Goal: Task Accomplishment & Management: Manage account settings

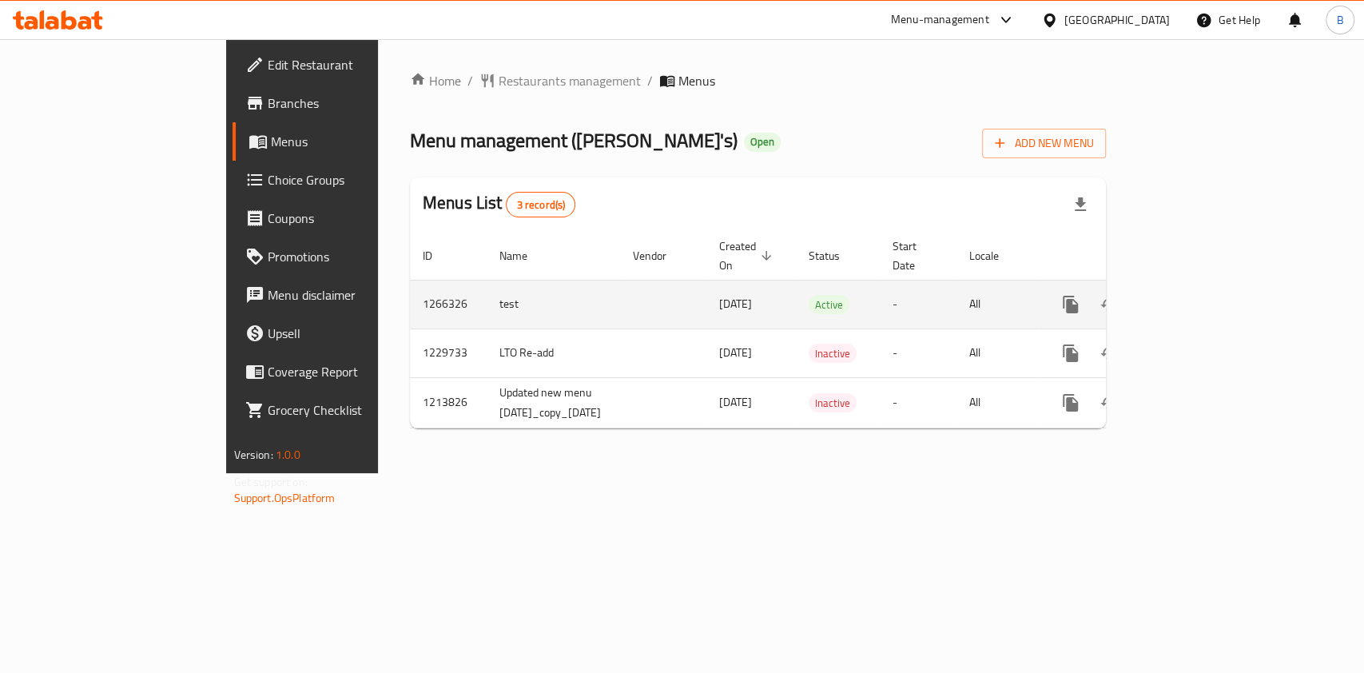
click at [1196, 295] on icon "enhanced table" at bounding box center [1185, 304] width 19 height 19
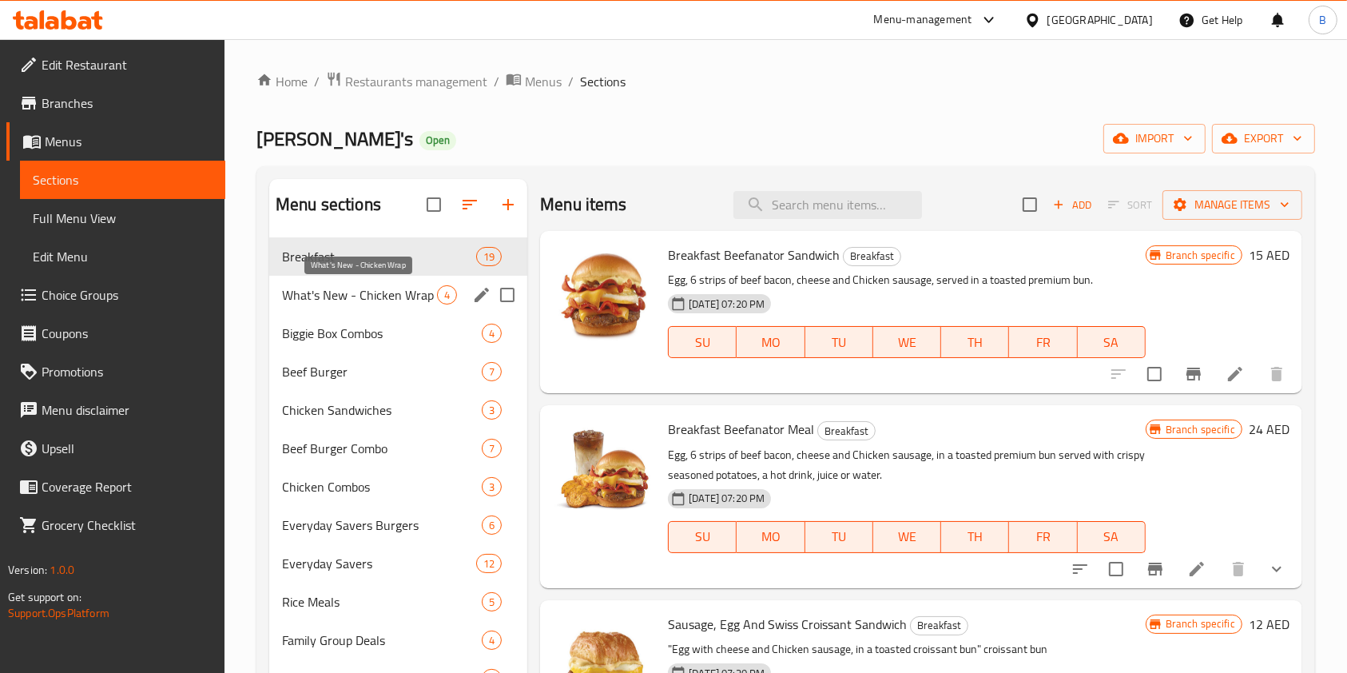
click at [379, 293] on span "What's New - Chicken Wrap" at bounding box center [359, 294] width 155 height 19
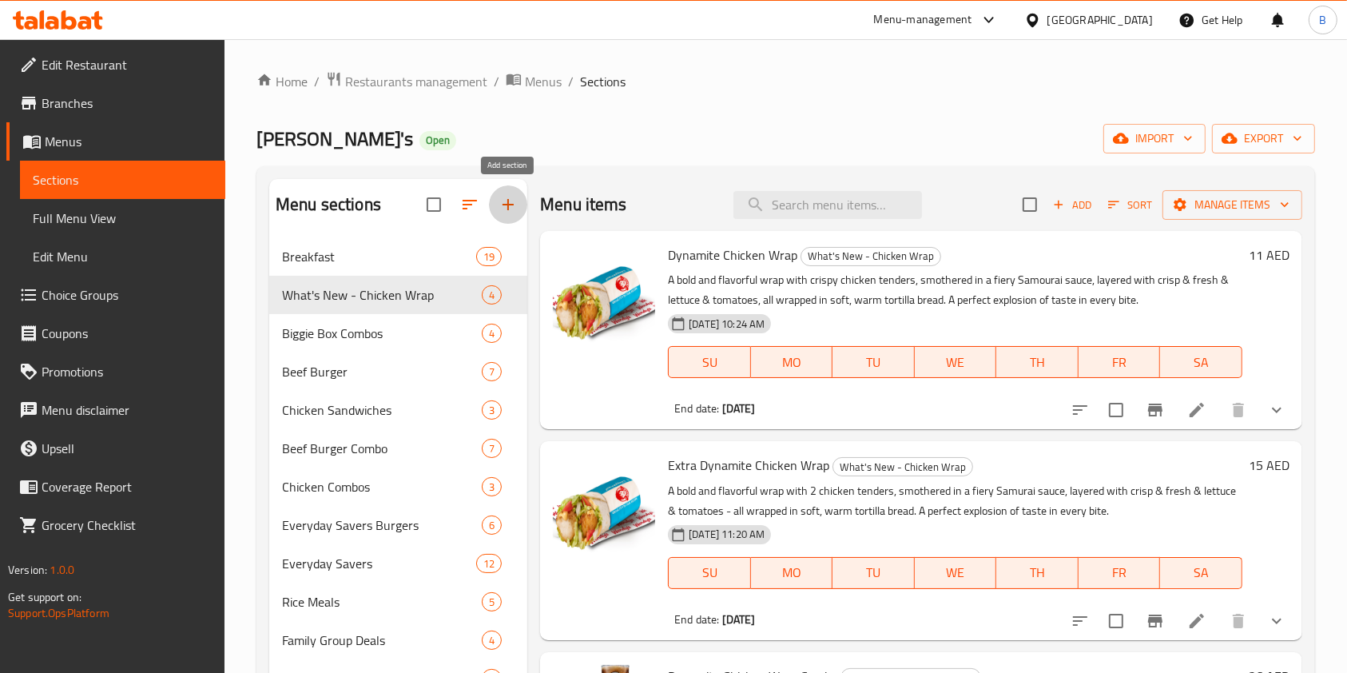
click at [511, 209] on icon "button" at bounding box center [508, 204] width 19 height 19
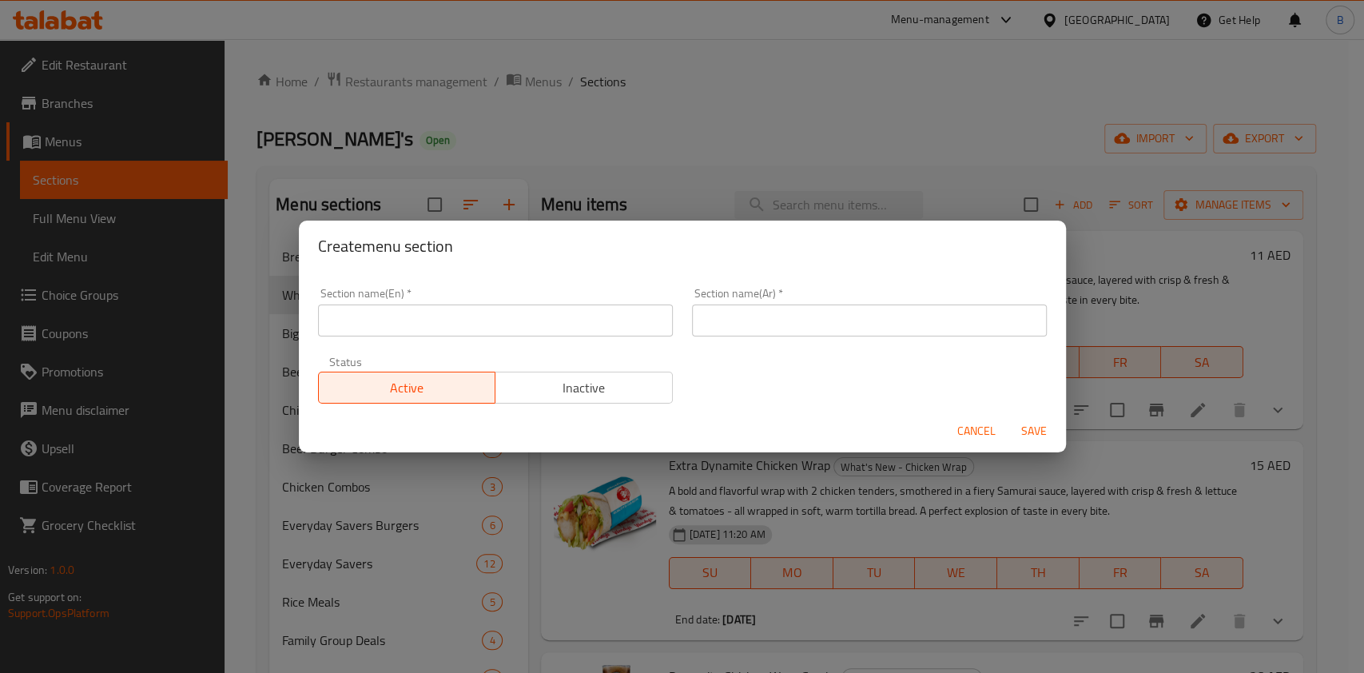
click at [489, 329] on input "text" at bounding box center [495, 321] width 355 height 32
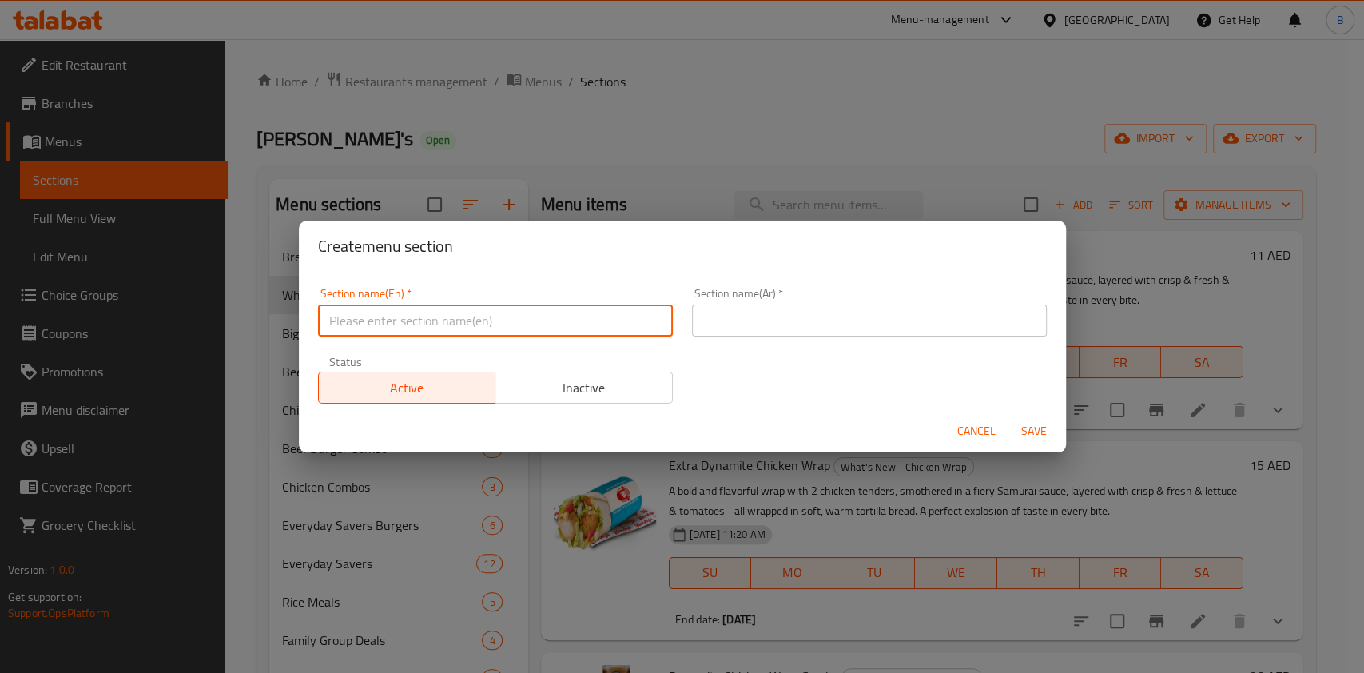
paste input "uy 1 Get 1 Promo"
click at [319, 316] on input "uy 1 Get 1 Promo" at bounding box center [495, 321] width 355 height 32
type input "Buy 1 Get 1 Promo"
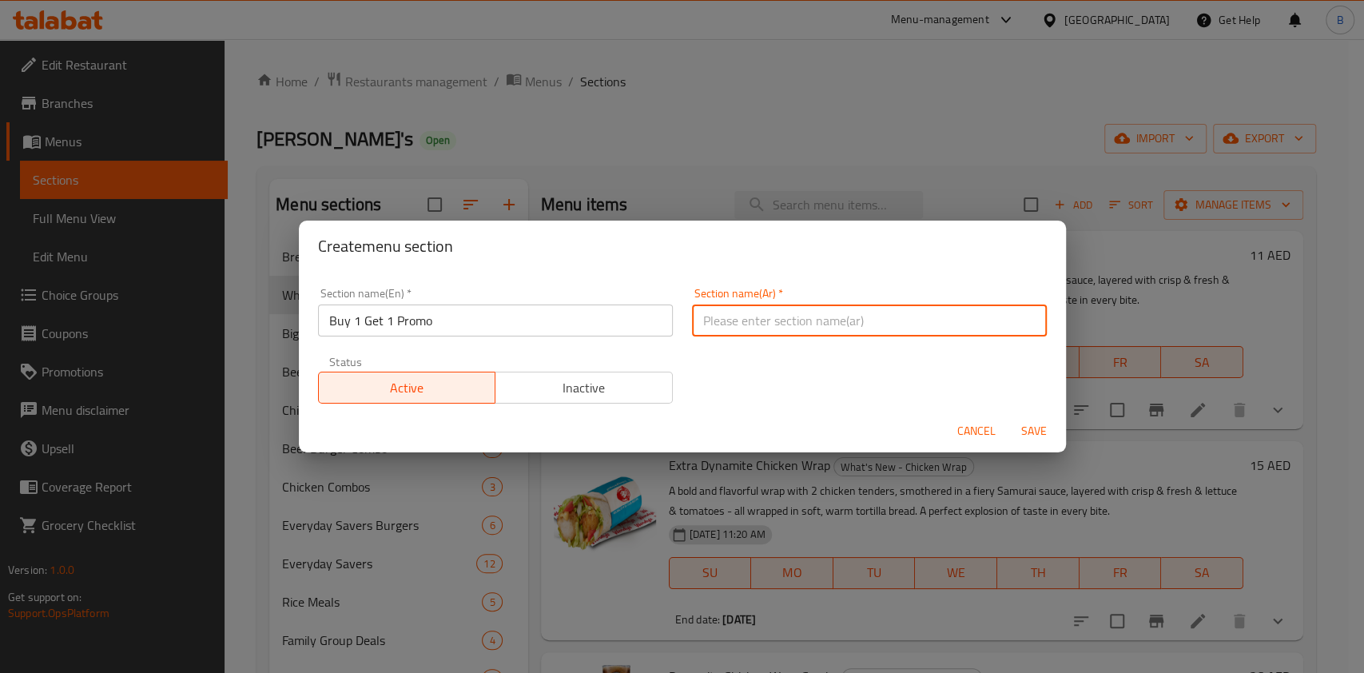
click at [730, 317] on input "text" at bounding box center [869, 321] width 355 height 32
paste input "uy 1 Get 1 Promo"
click at [698, 316] on input "uy 1 Get 1 Promo" at bounding box center [869, 321] width 355 height 32
click at [697, 323] on input "uy 1 Get 1 Promo" at bounding box center [869, 321] width 355 height 32
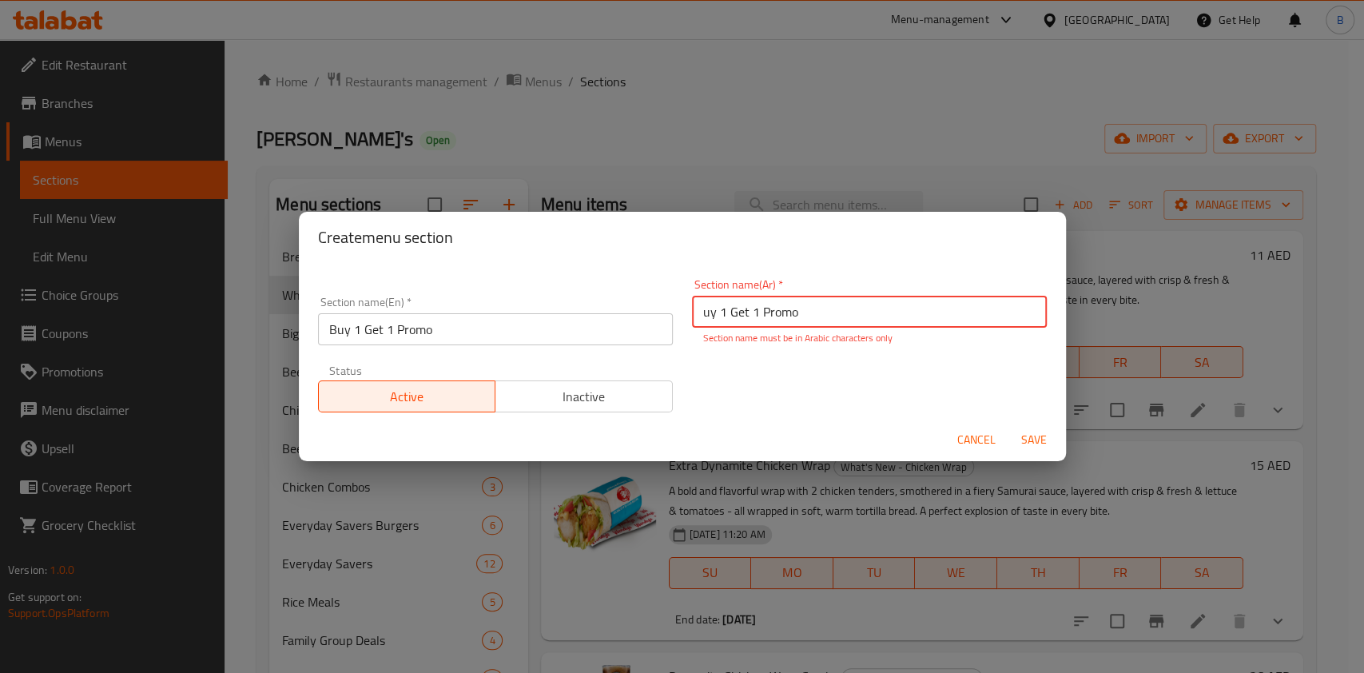
click at [779, 316] on input "uy 1 Get 1 Promo" at bounding box center [869, 312] width 355 height 32
paste input "عرض اشتري 1 واحصل على 1 مجانًا"
type input "عرض اشتري 1 واحصل على 1 مجانًا"
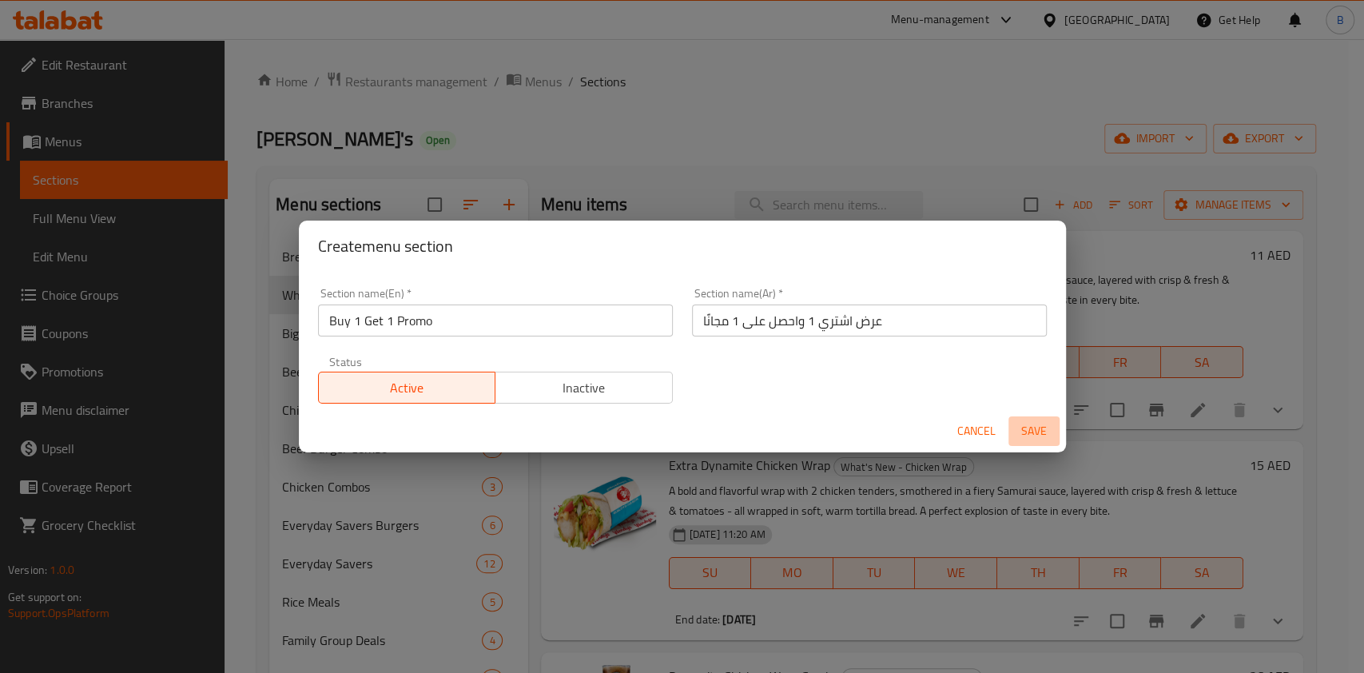
click at [1029, 445] on button "Save" at bounding box center [1034, 431] width 51 height 30
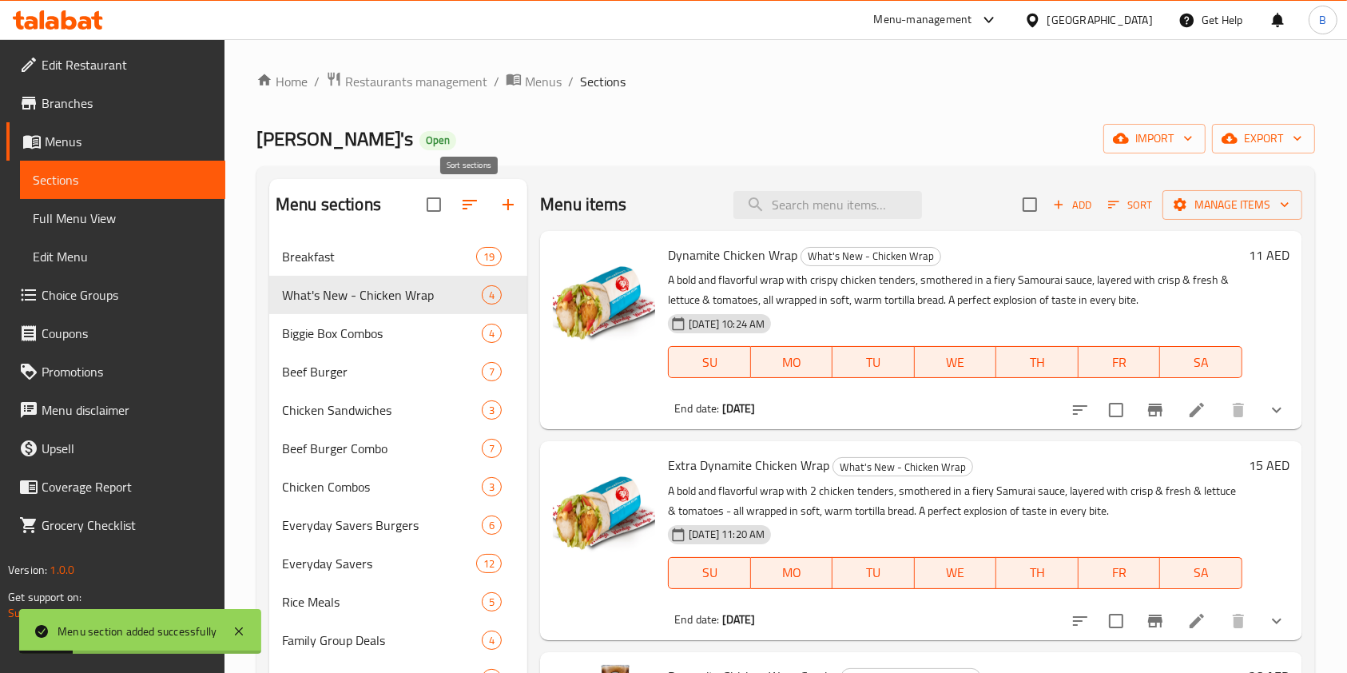
click at [473, 196] on icon "button" at bounding box center [469, 204] width 19 height 19
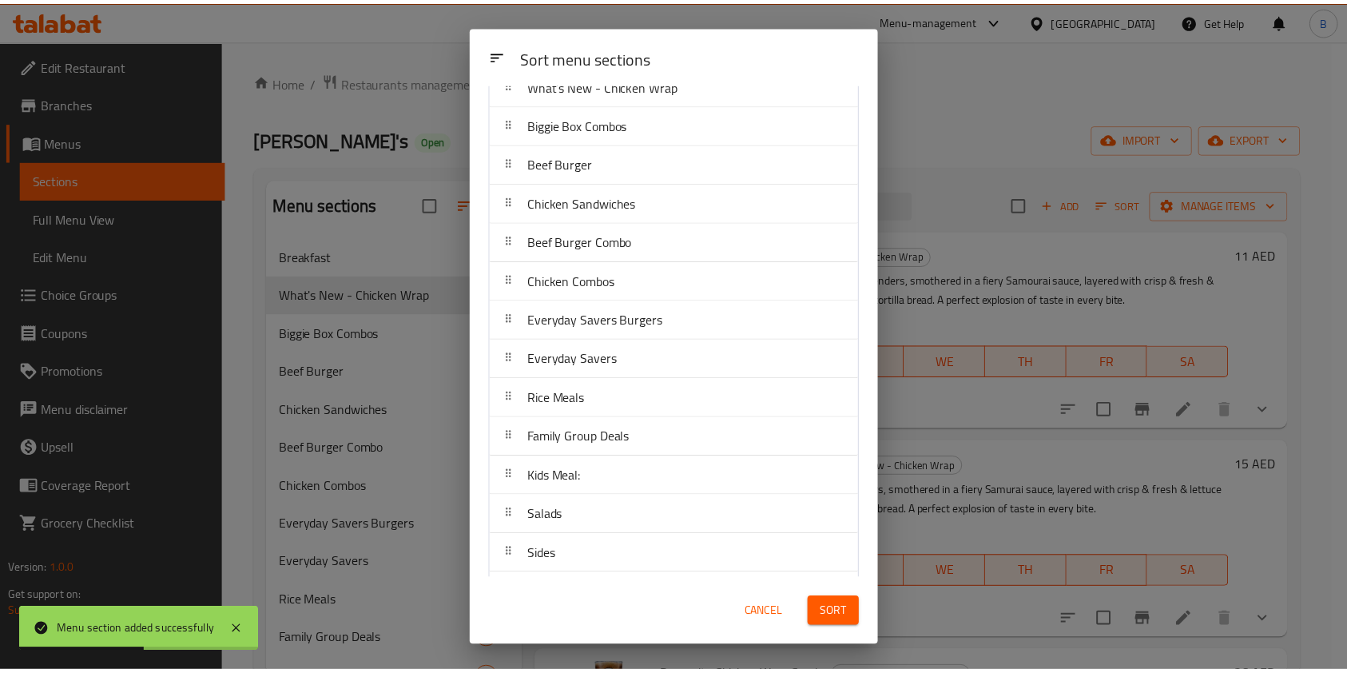
scroll to position [221, 0]
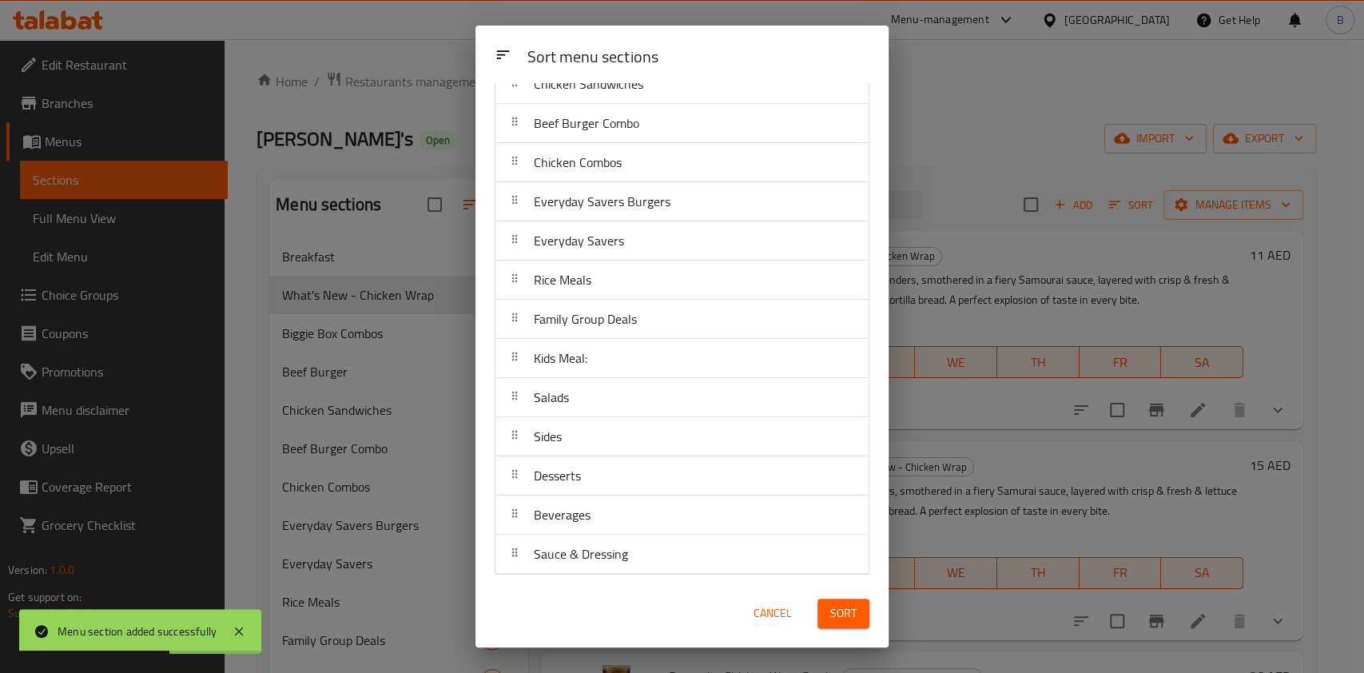
click at [981, 48] on div "Sort menu sections Sort menu sections Breakfast What's New - Chicken Wrap Biggi…" at bounding box center [682, 336] width 1364 height 673
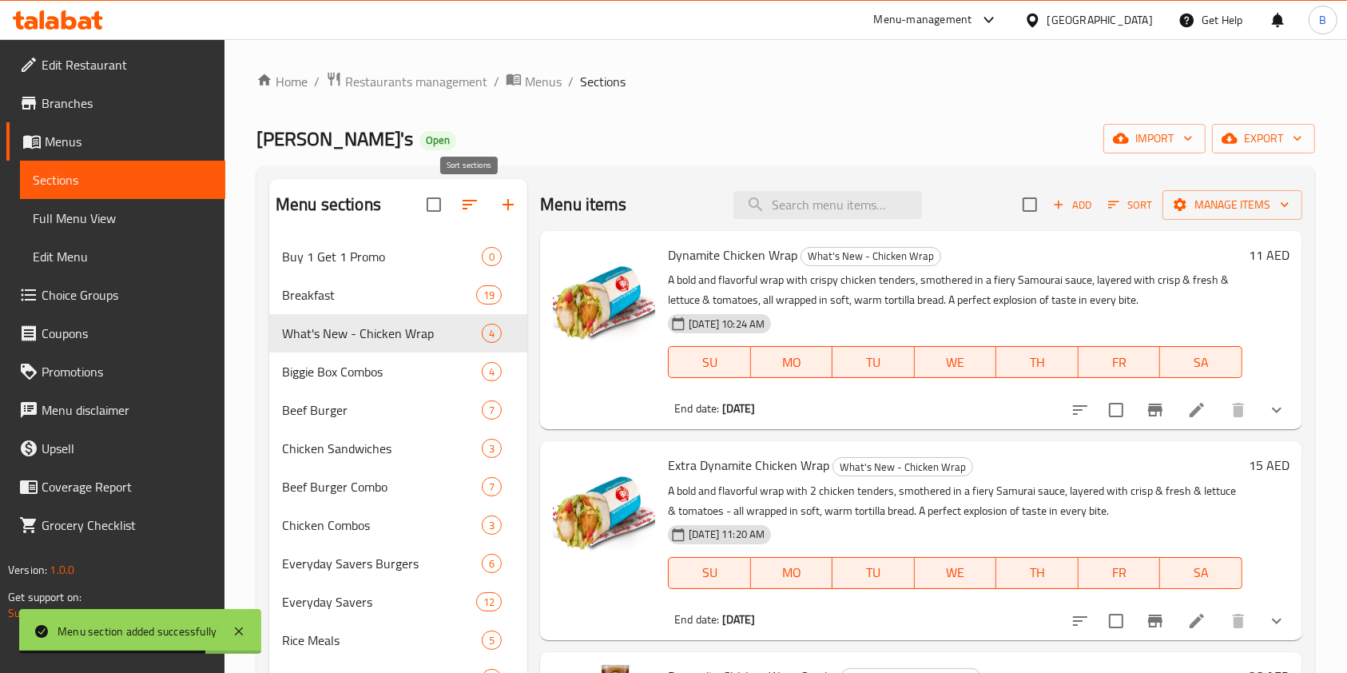
click at [463, 200] on icon "button" at bounding box center [469, 204] width 19 height 19
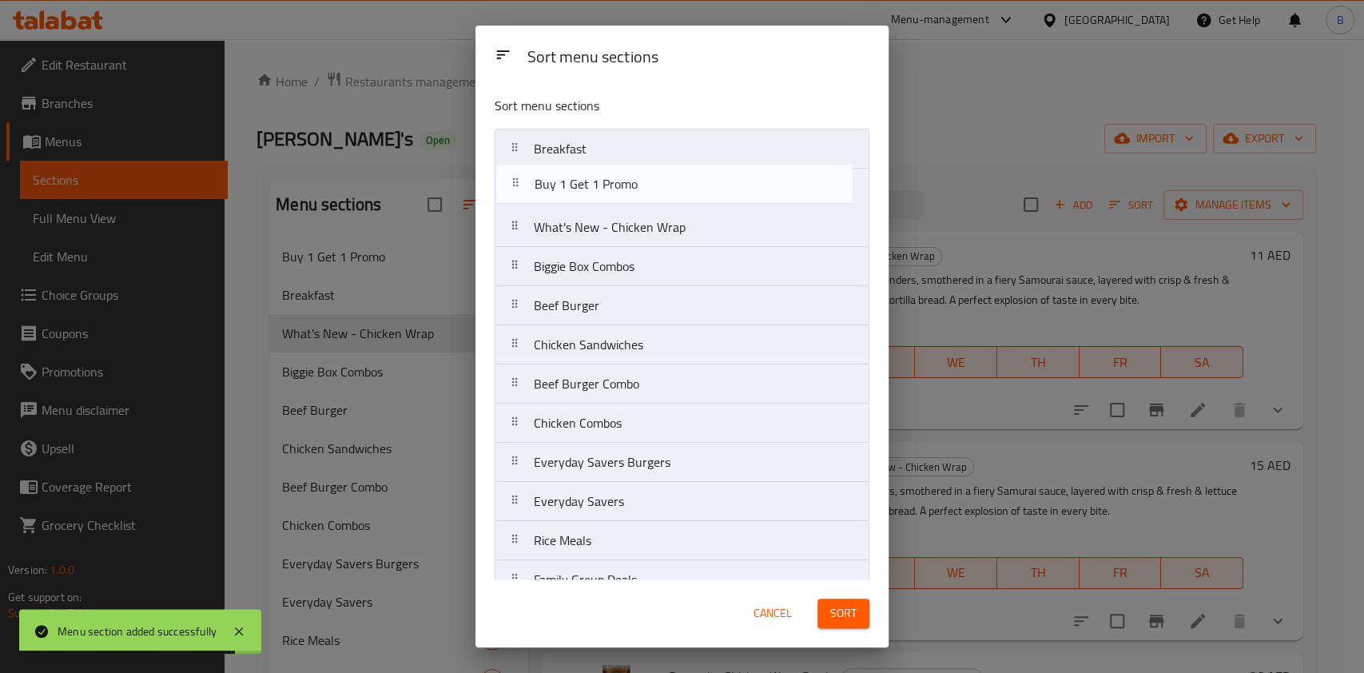
drag, startPoint x: 595, startPoint y: 149, endPoint x: 598, endPoint y: 189, distance: 39.2
click at [598, 189] on nav "Buy 1 Get 1 Promo Breakfast What's New - Chicken Wrap Biggie Box Combos Beef Bu…" at bounding box center [682, 482] width 375 height 707
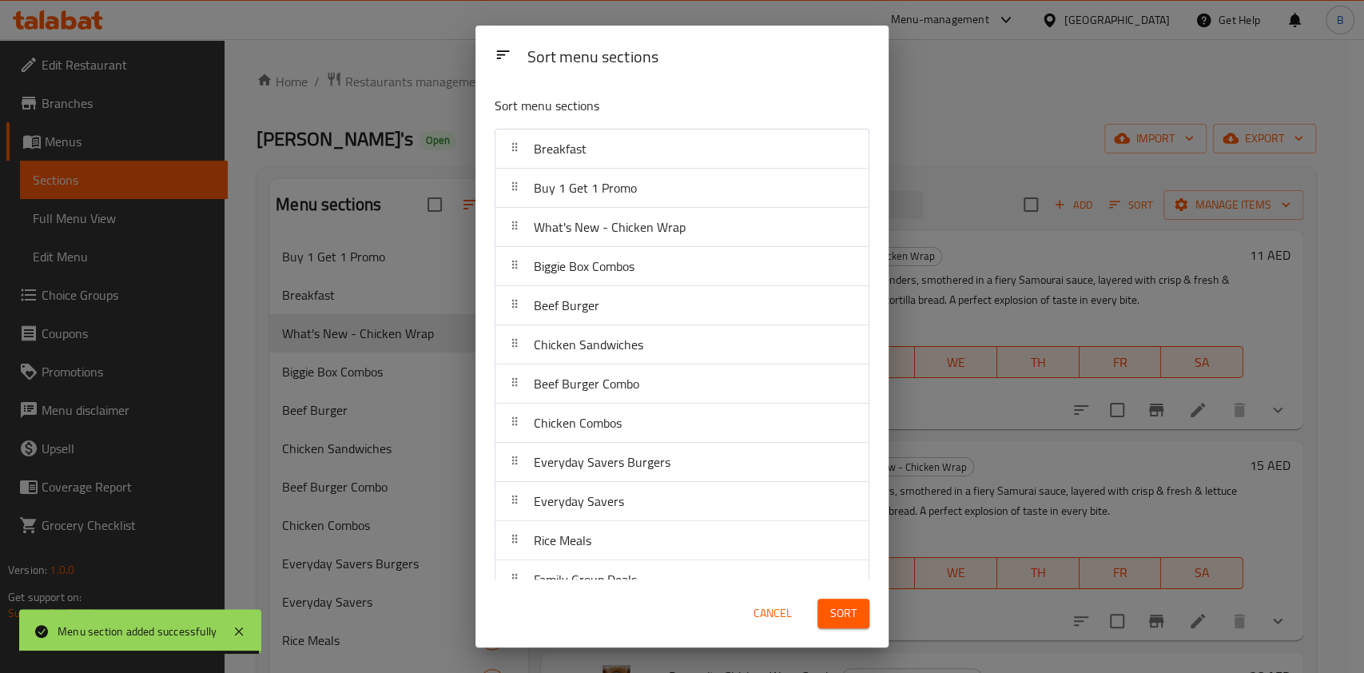
click at [858, 608] on button "Sort" at bounding box center [844, 614] width 52 height 30
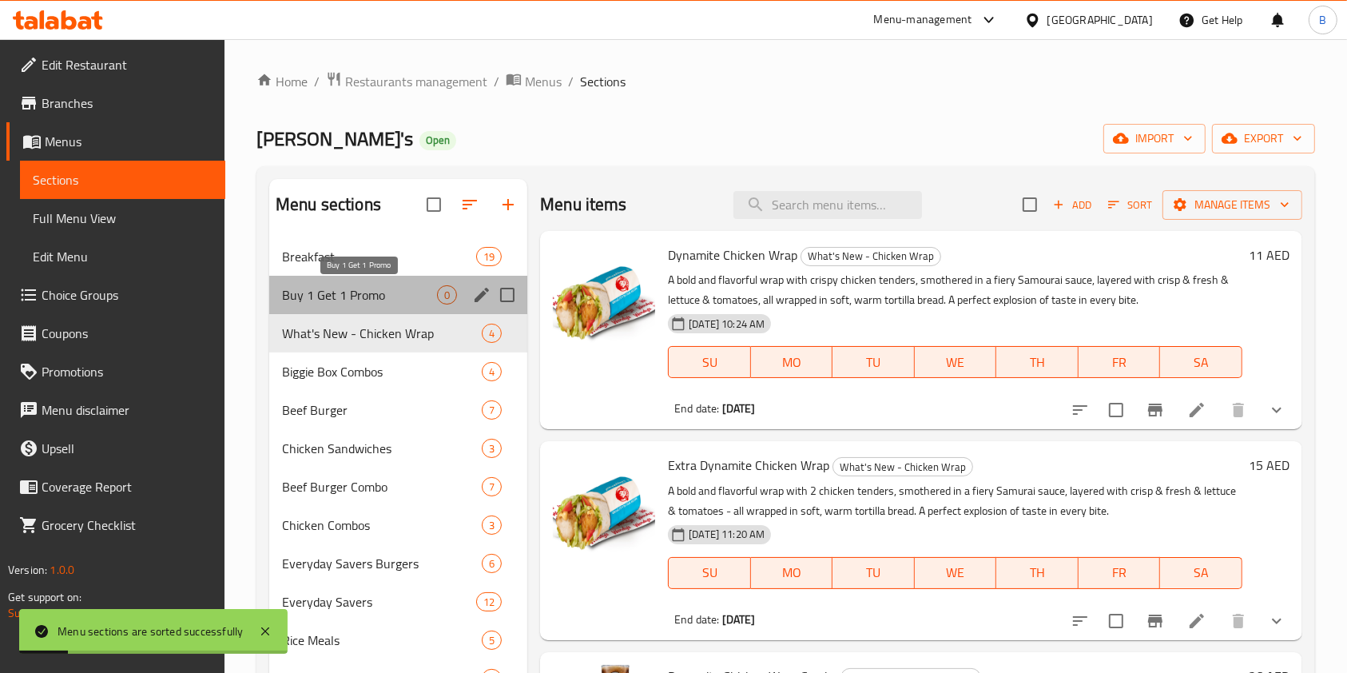
click at [352, 285] on span "Buy 1 Get 1 Promo" at bounding box center [359, 294] width 155 height 19
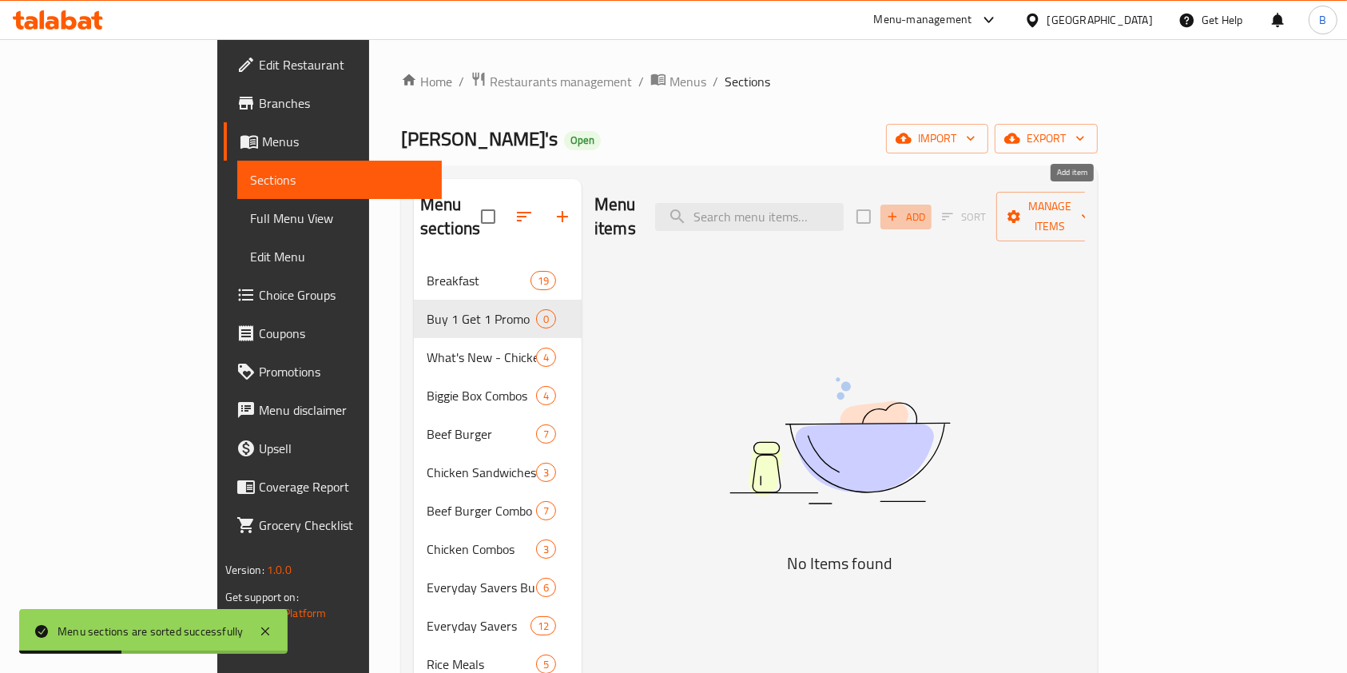
click at [928, 208] on span "Add" at bounding box center [906, 217] width 43 height 18
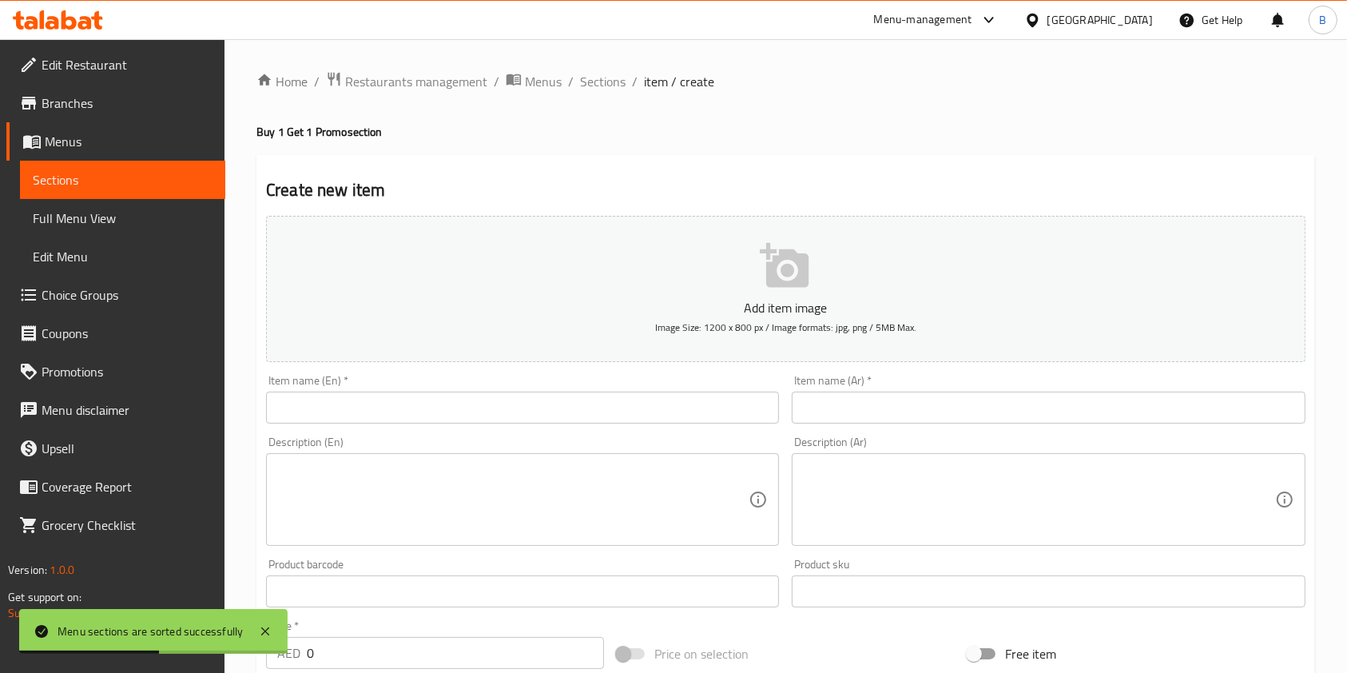
click at [441, 406] on input "text" at bounding box center [522, 408] width 513 height 32
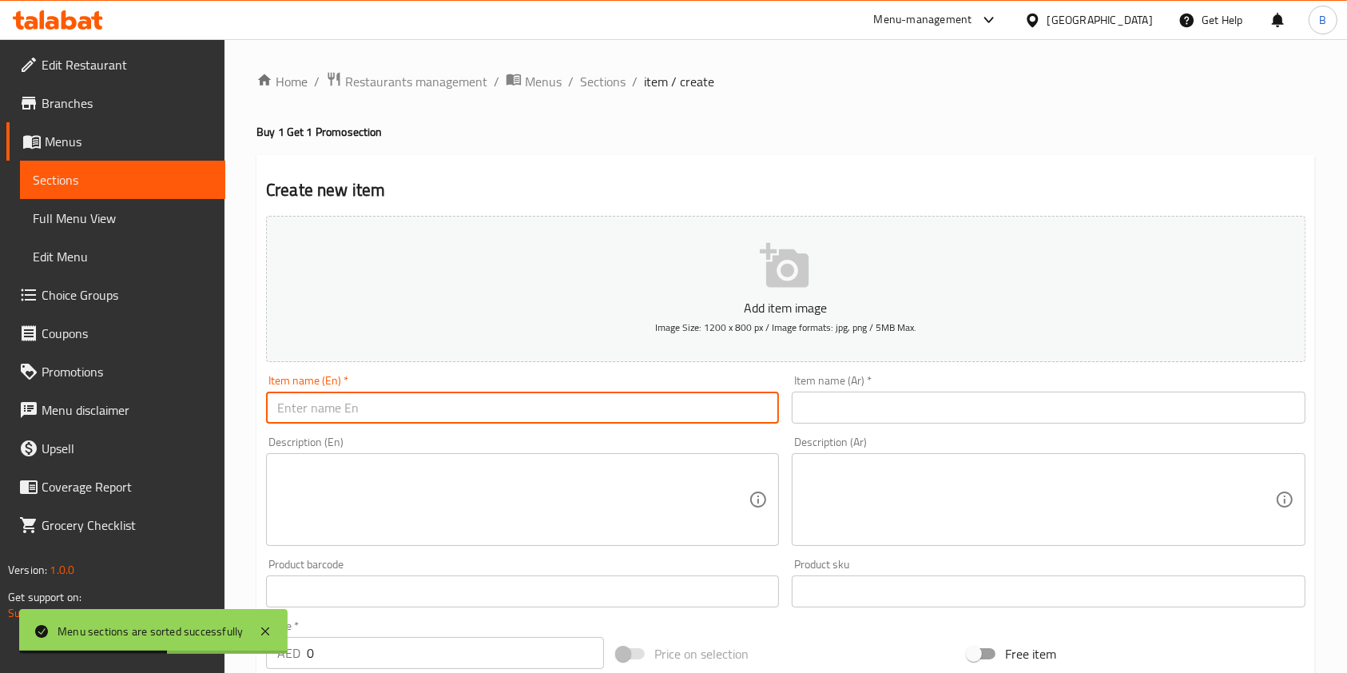
paste input "[PERSON_NAME]'s Single Medium Combo"
type input "[PERSON_NAME]'s Single Medium Combo"
click at [908, 406] on input "text" at bounding box center [1048, 408] width 513 height 32
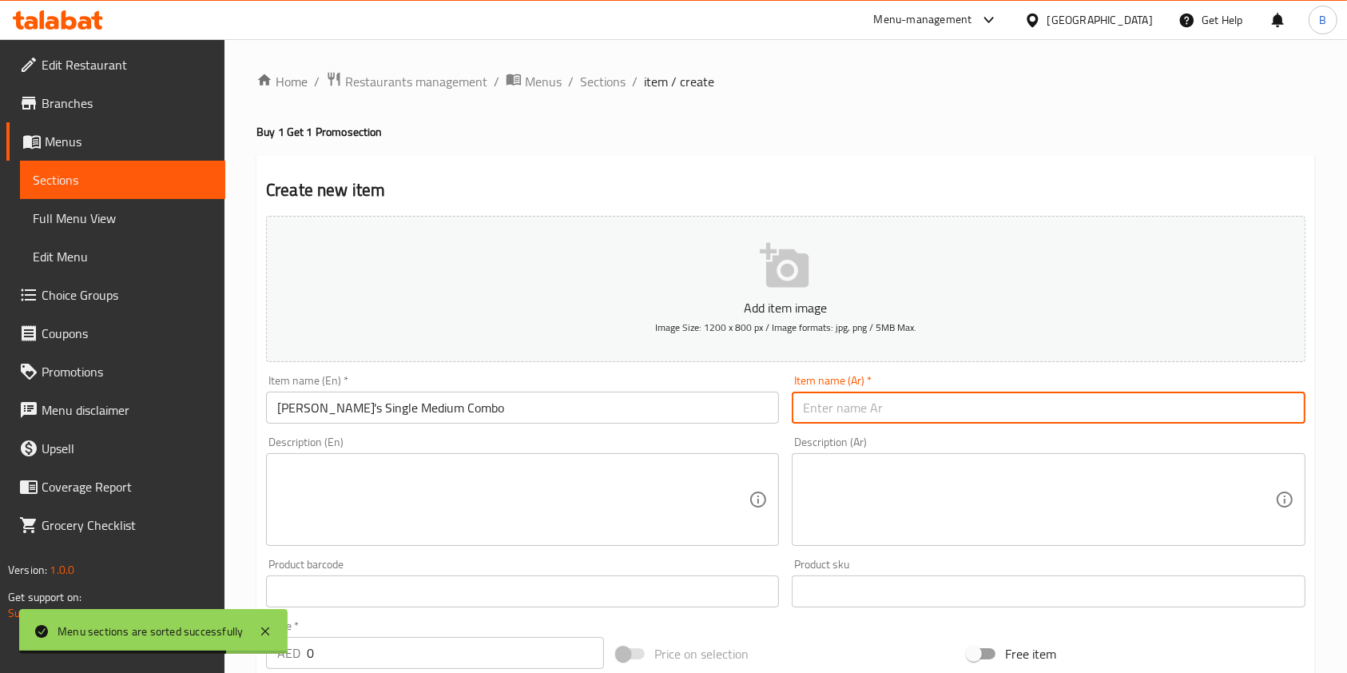
paste input "وجبة ويندي الفردية متوسطة الحجم"
type input "وجبة ويندي الفردية متوسطة الحجم"
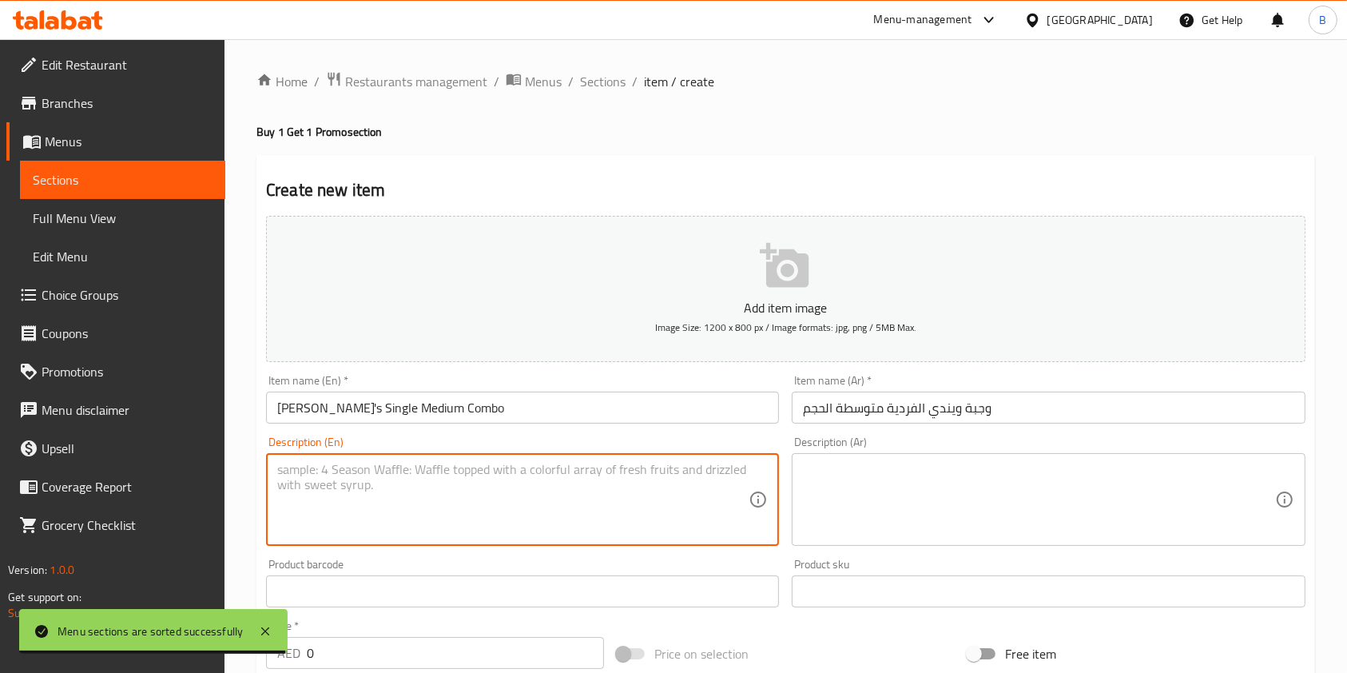
click at [461, 498] on textarea at bounding box center [513, 500] width 472 height 76
paste textarea "[PERSON_NAME]'s Single Medium Combo Free - 1-[PERSON_NAME]'s Single"
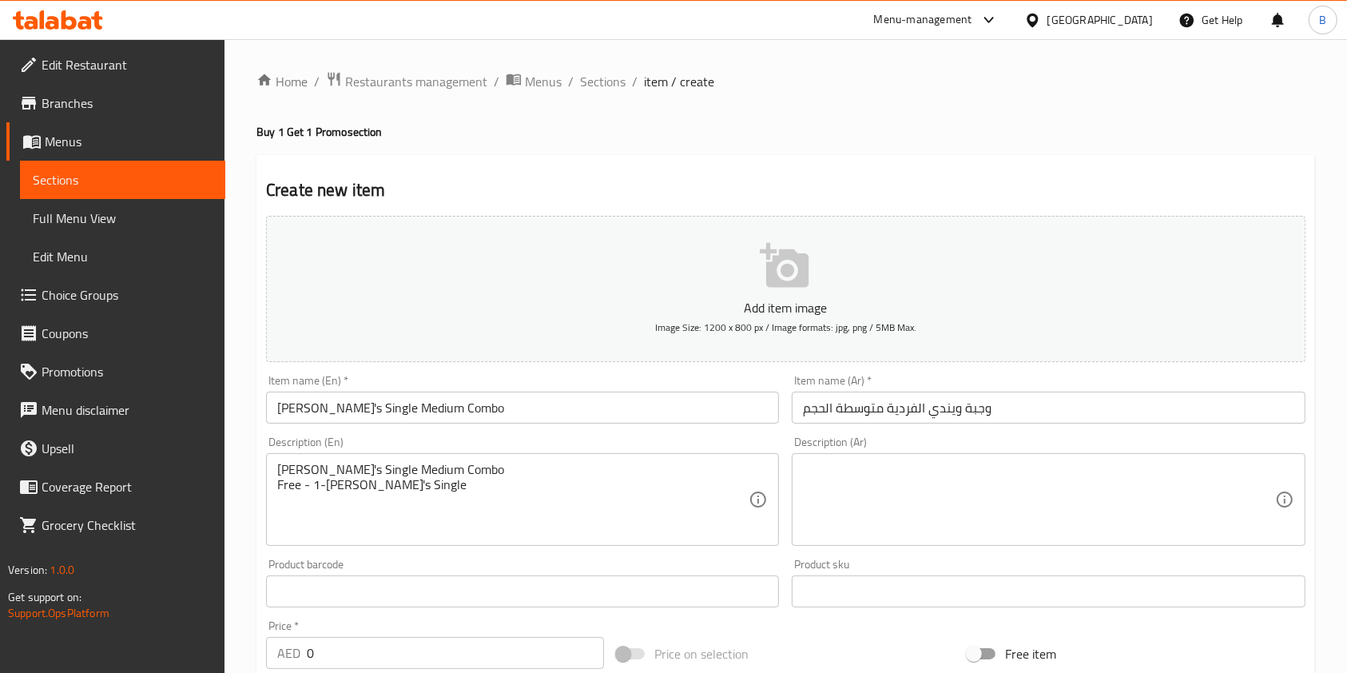
click at [270, 481] on div "[PERSON_NAME]'s Single Medium Combo Free - 1-[PERSON_NAME]'s Single Description…" at bounding box center [522, 499] width 513 height 93
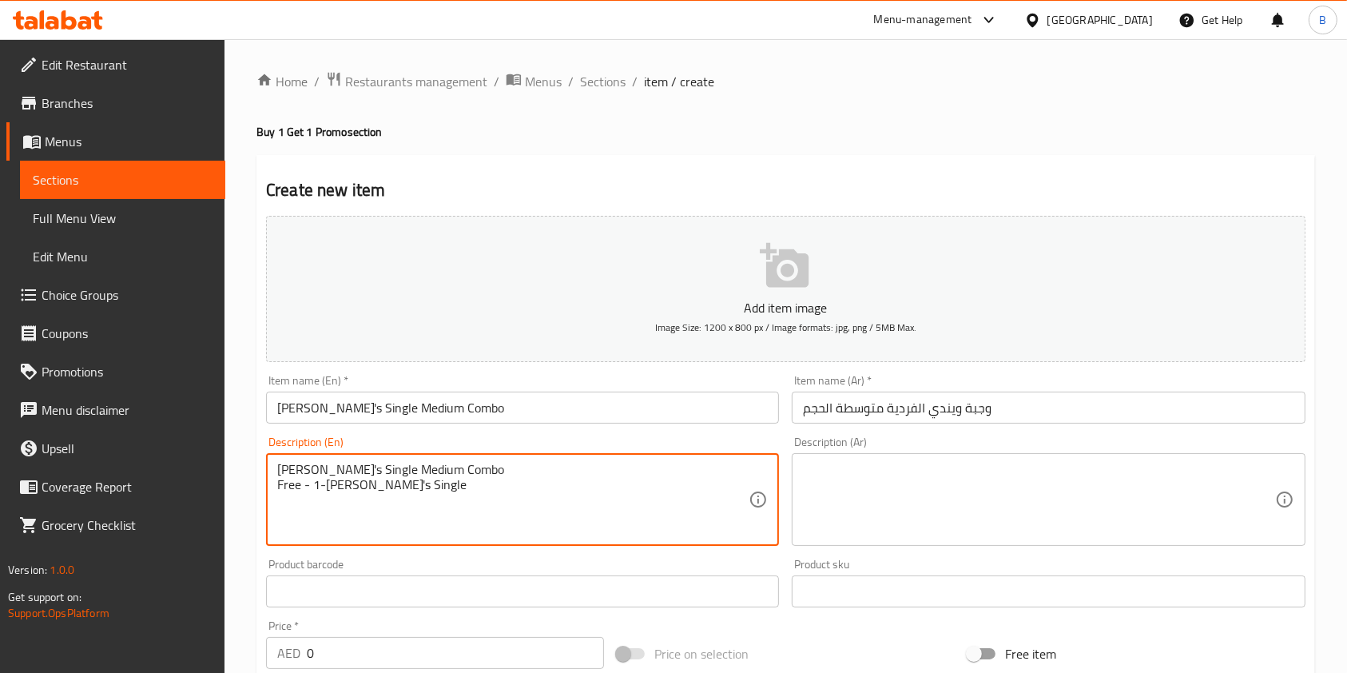
click at [275, 482] on div "[PERSON_NAME]'s Single Medium Combo Free - 1-[PERSON_NAME]'s Single Description…" at bounding box center [522, 499] width 513 height 93
click at [278, 486] on textarea "[PERSON_NAME]'s Single Medium Combo Free - 1-[PERSON_NAME]'s Single" at bounding box center [513, 500] width 472 height 76
type textarea "[PERSON_NAME]'s Single Medium Combo with Free - 1-[PERSON_NAME]'s Single"
click at [274, 476] on div "[PERSON_NAME]'s Single Medium Combo with Free - 1-[PERSON_NAME]'s Single Descri…" at bounding box center [522, 499] width 513 height 93
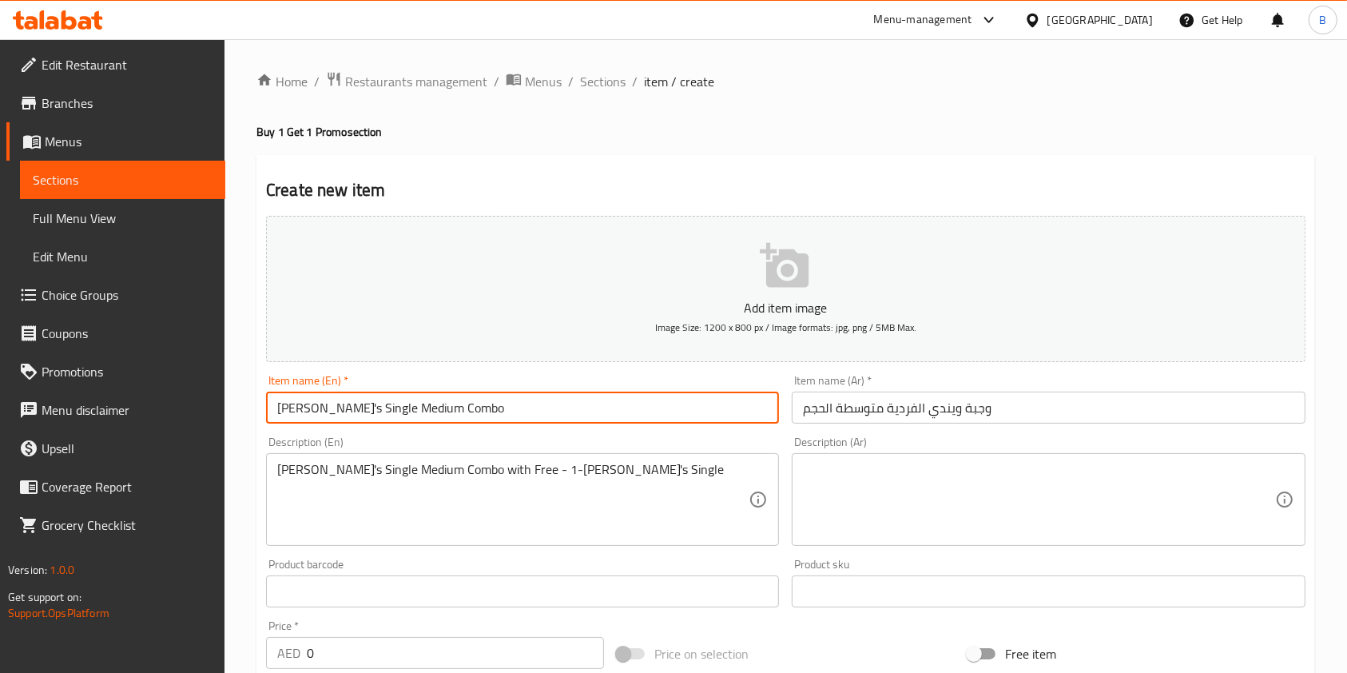
click at [472, 416] on input "[PERSON_NAME]'s Single Medium Combo" at bounding box center [522, 408] width 513 height 32
type input "[PERSON_NAME]'s Single Medium Combo"
click at [275, 473] on div "[PERSON_NAME]'s Single Medium Combo with Free - 1-[PERSON_NAME]'s Single Descri…" at bounding box center [522, 499] width 513 height 93
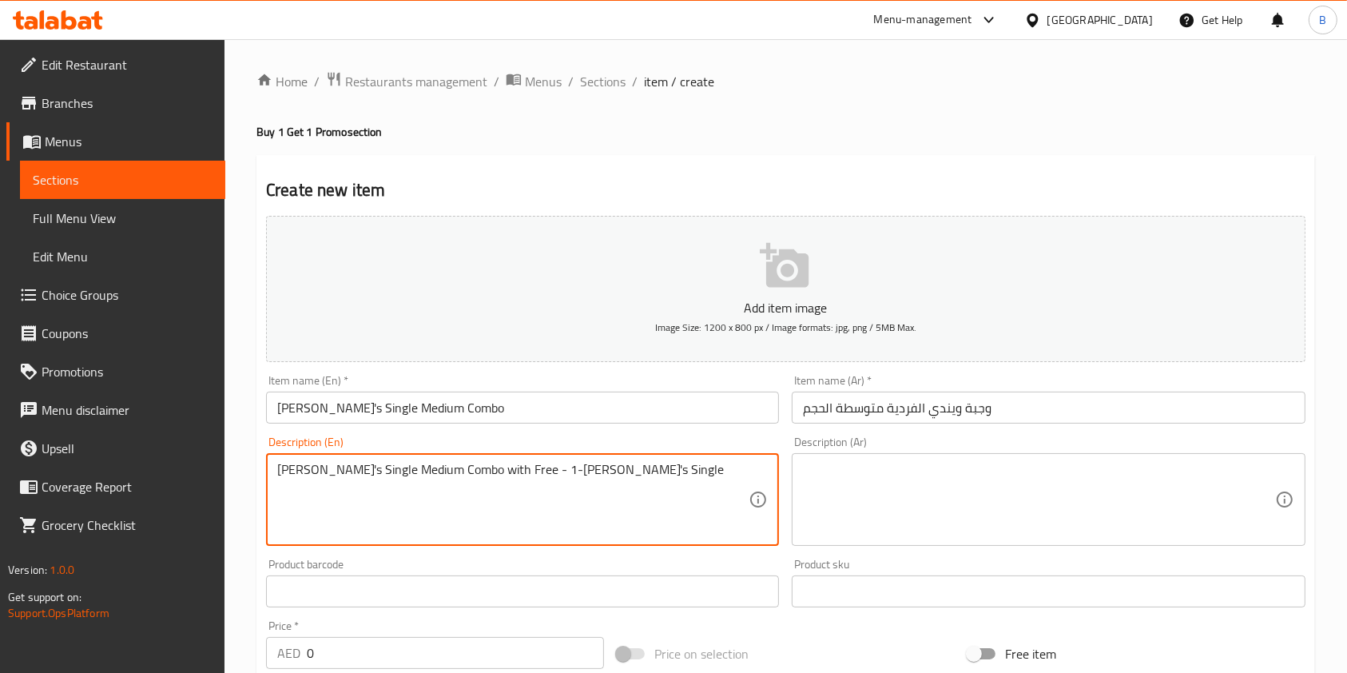
click at [275, 468] on div "[PERSON_NAME]'s Single Medium Combo with Free - 1-[PERSON_NAME]'s Single Descri…" at bounding box center [522, 499] width 513 height 93
click at [286, 470] on textarea "[PERSON_NAME]'s Single Medium Combo with Free - 1-[PERSON_NAME]'s Single" at bounding box center [513, 500] width 472 height 76
click at [277, 476] on textarea "[PERSON_NAME]'s Single Medium Combo with Free - 1-[PERSON_NAME]'s Single" at bounding box center [513, 500] width 472 height 76
click at [496, 474] on textarea "Buy [PERSON_NAME]'s Single Medium Combo with Free - 1-[PERSON_NAME]'s Single" at bounding box center [513, 500] width 472 height 76
click at [684, 464] on textarea "Buy [PERSON_NAME]'s Single Medium Combo, get Free - 1-[PERSON_NAME]'s Single" at bounding box center [513, 500] width 472 height 76
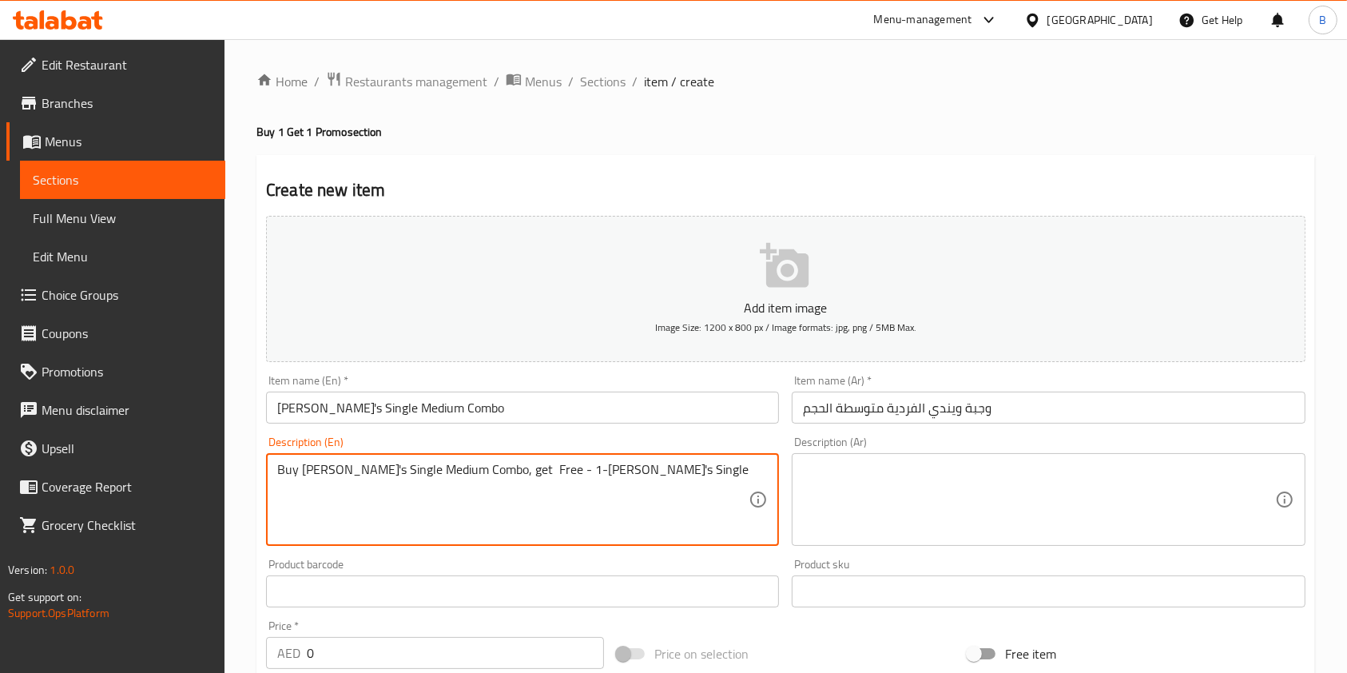
click at [547, 467] on textarea "Buy [PERSON_NAME]'s Single Medium Combo, get Free - 1-[PERSON_NAME]'s Single" at bounding box center [513, 500] width 472 height 76
drag, startPoint x: 730, startPoint y: 469, endPoint x: 716, endPoint y: 480, distance: 18.2
click at [728, 470] on textarea "Buy [PERSON_NAME]'s Single Medium Combo, get Free - 1 [PERSON_NAME]'s Single" at bounding box center [513, 500] width 472 height 76
type textarea "Buy [PERSON_NAME]'s Single Medium Combo, get Free - 1 [PERSON_NAME]'s Single"
drag, startPoint x: 673, startPoint y: 470, endPoint x: 0, endPoint y: 476, distance: 673.0
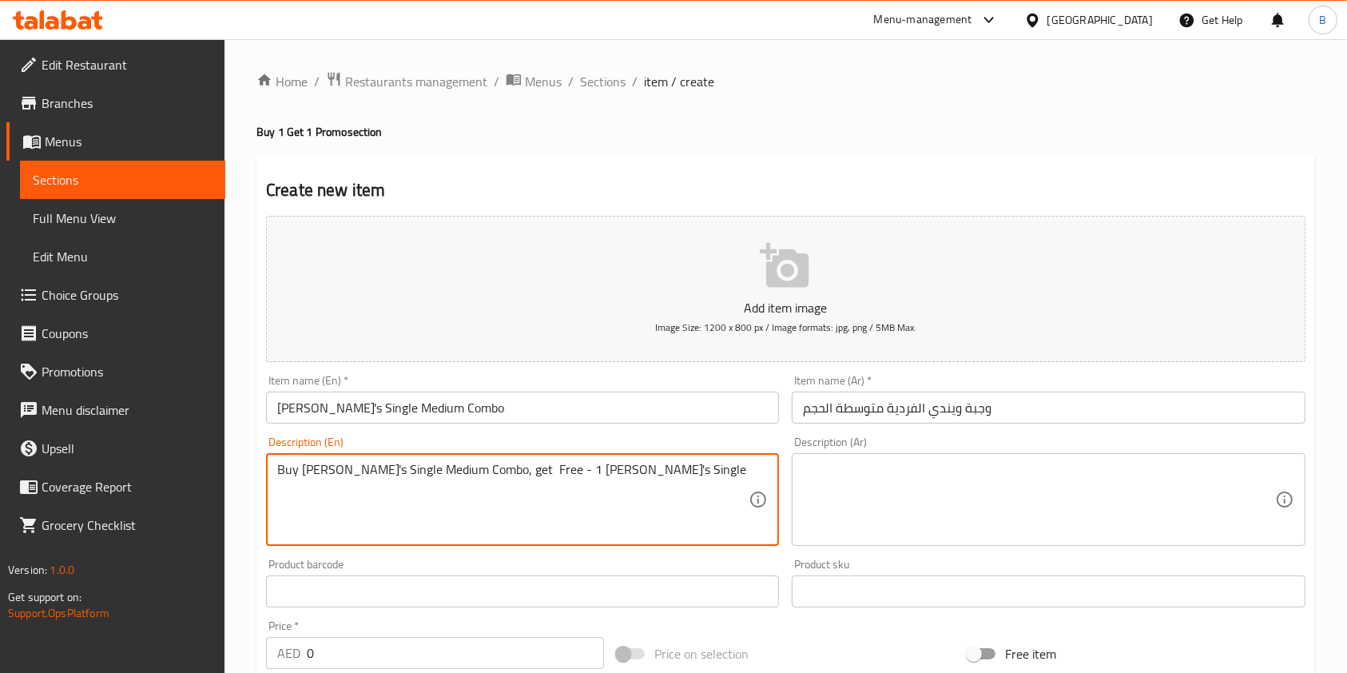
click at [0, 476] on div "Edit Restaurant Branches Menus Sections Full Menu View Edit Menu Choice Groups …" at bounding box center [673, 584] width 1347 height 1090
click at [949, 482] on textarea at bounding box center [1039, 500] width 472 height 76
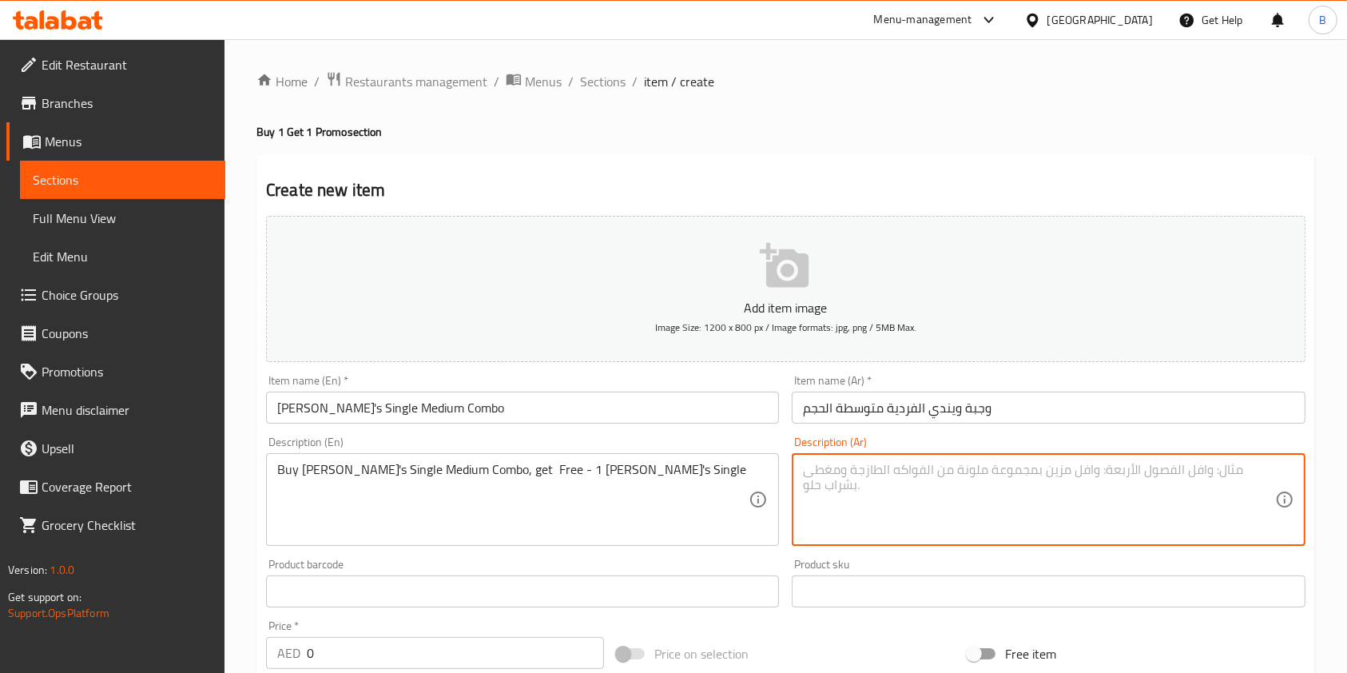
paste textarea "اشترِ وجبة ويندي الفردية متوسطة الحجم واحصل على وجبة ويندي فردية مجانية"
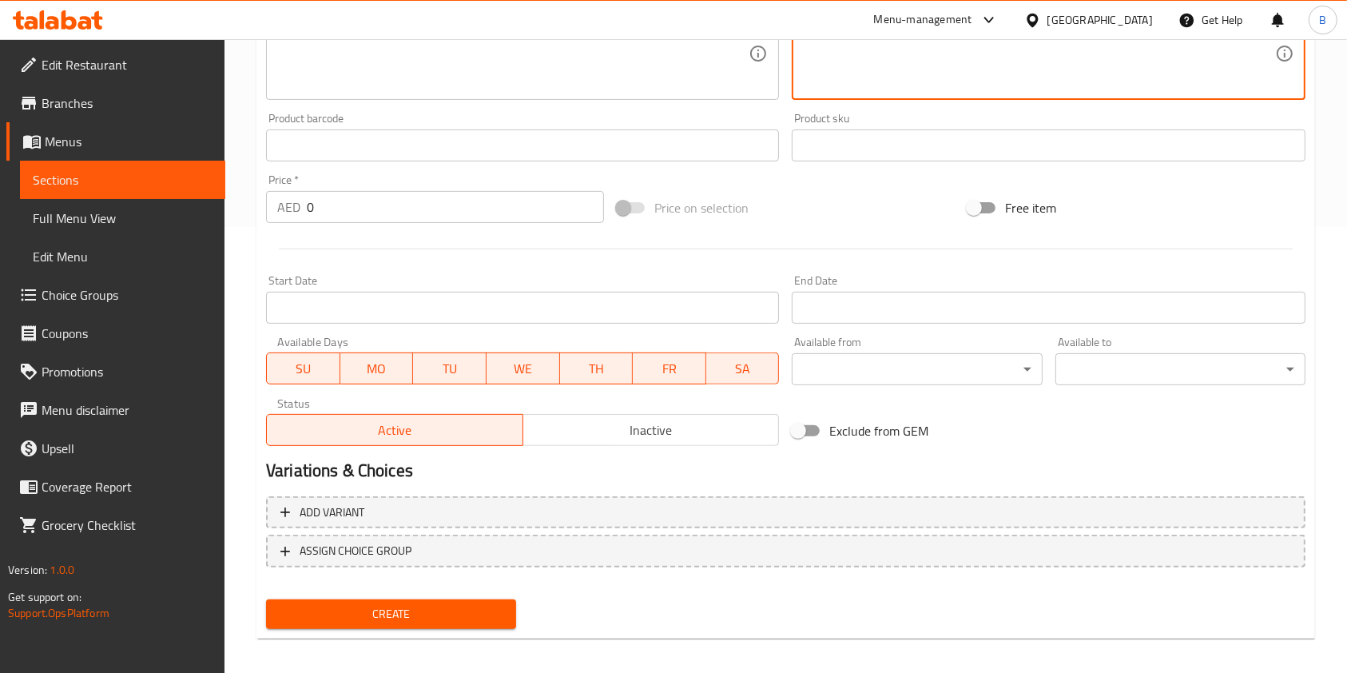
scroll to position [456, 0]
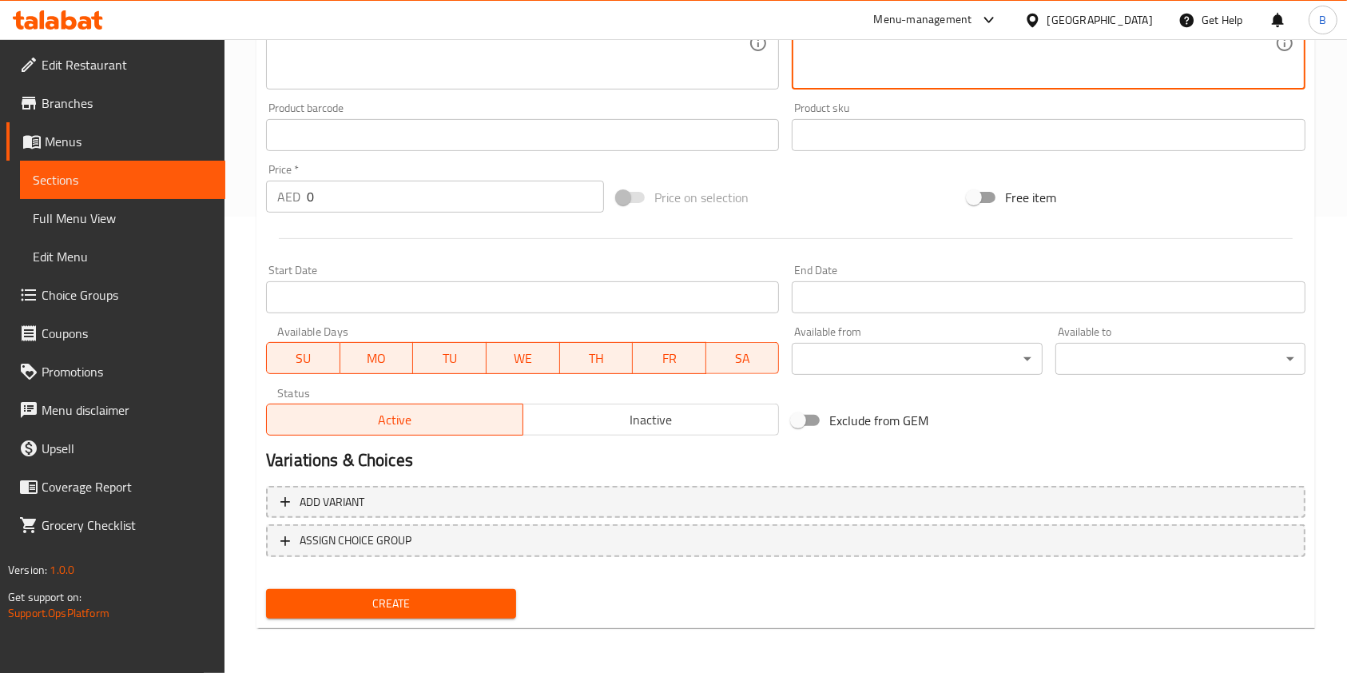
type textarea "اشترِ وجبة ويندي الفردية متوسطة الحجم واحصل على وجبة ويندي فردية مجانية"
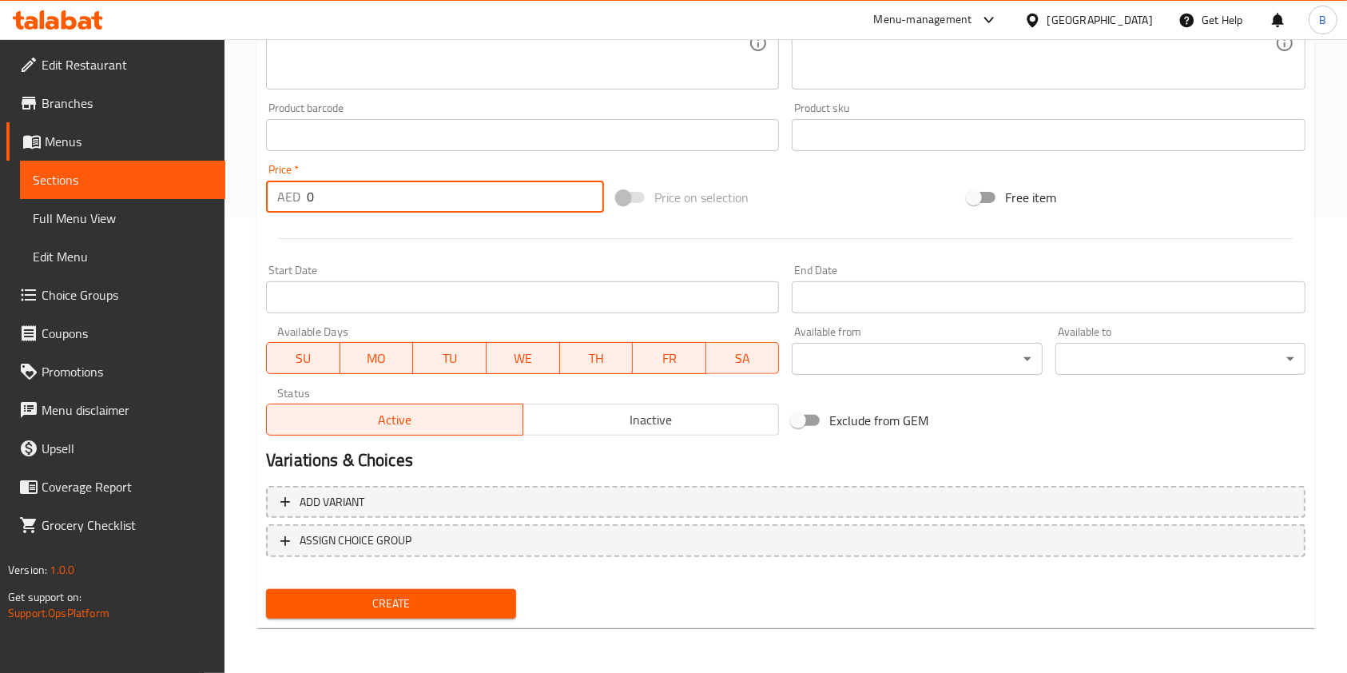
drag, startPoint x: 383, startPoint y: 194, endPoint x: 8, endPoint y: 228, distance: 376.3
click at [0, 228] on div "Edit Restaurant Branches Menus Sections Full Menu View Edit Menu Choice Groups …" at bounding box center [673, 128] width 1347 height 1090
paste input "33"
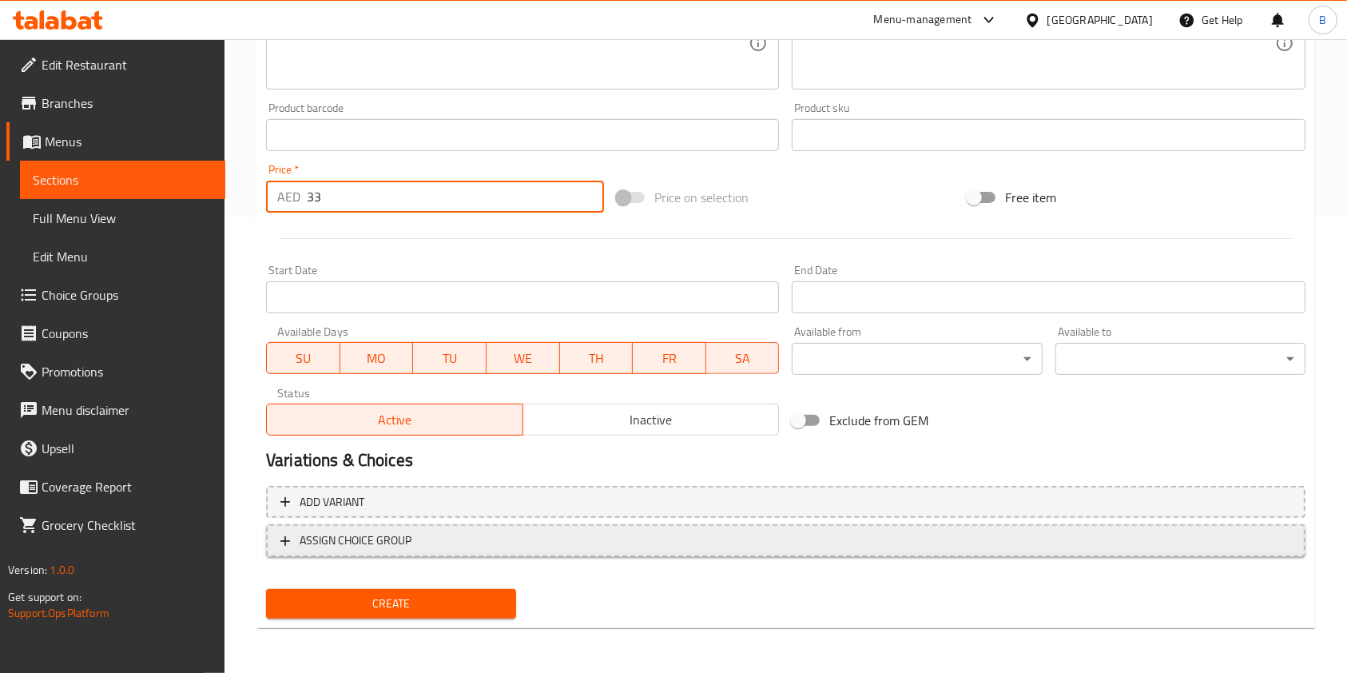
type input "33"
click at [275, 534] on button "ASSIGN CHOICE GROUP" at bounding box center [786, 540] width 1040 height 33
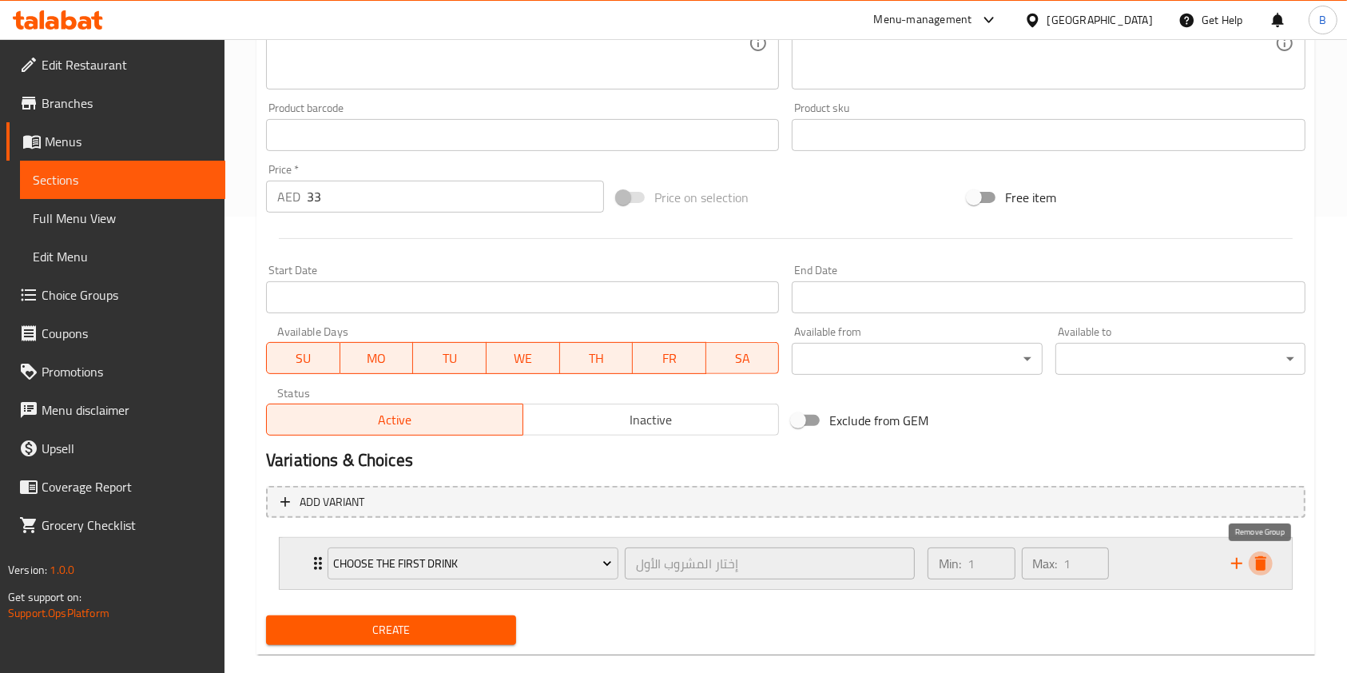
click at [1258, 563] on icon "delete" at bounding box center [1261, 563] width 11 height 14
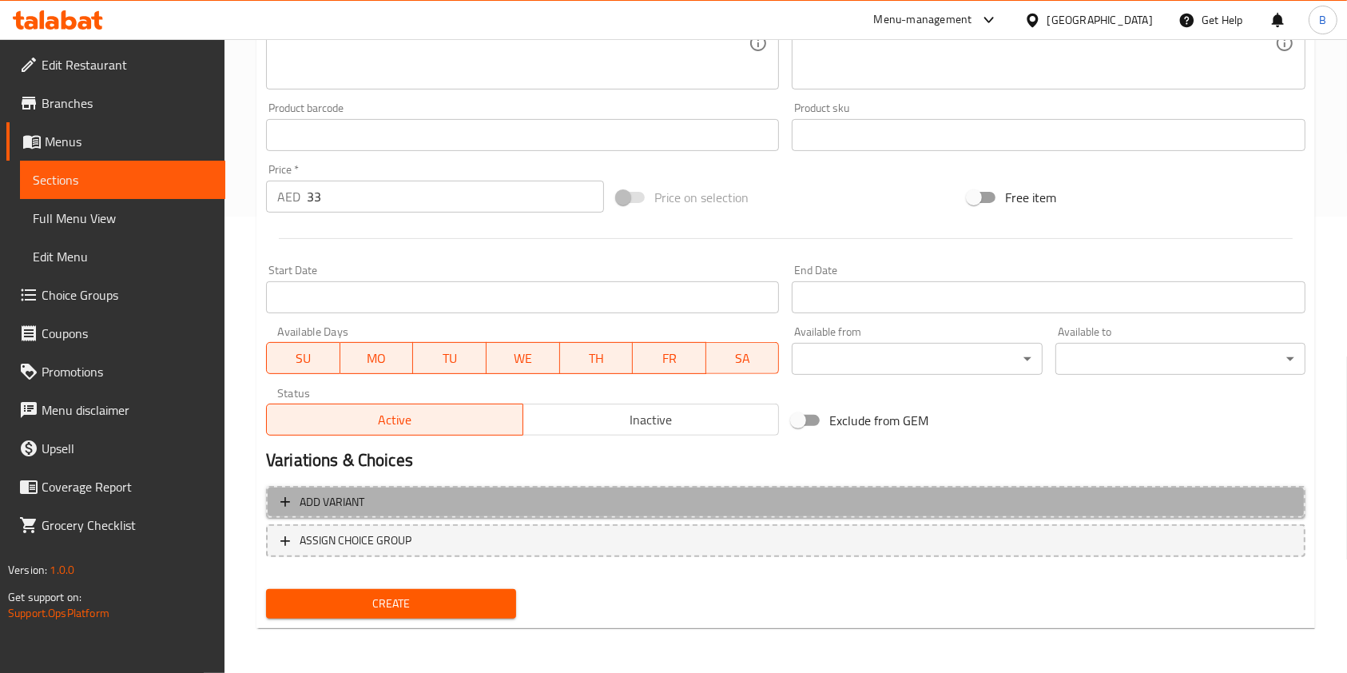
click at [279, 503] on icon "button" at bounding box center [285, 502] width 16 height 16
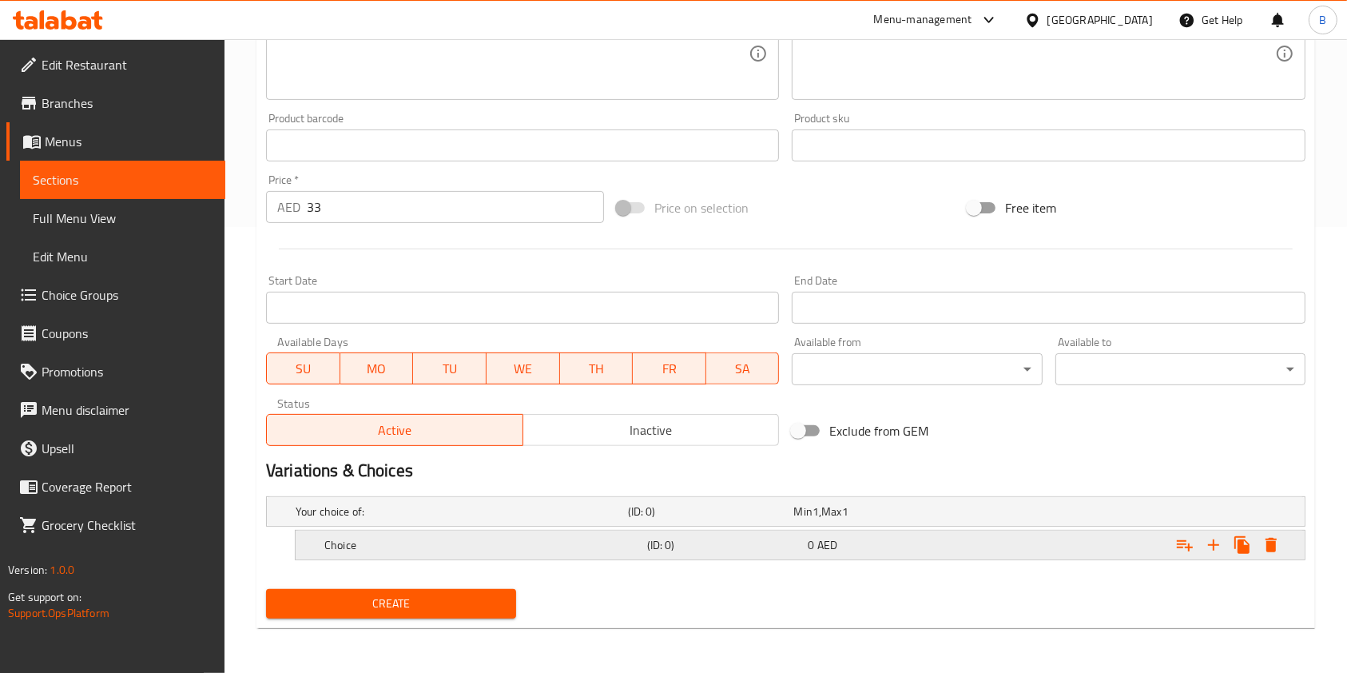
click at [622, 541] on h5 "Choice" at bounding box center [482, 545] width 316 height 16
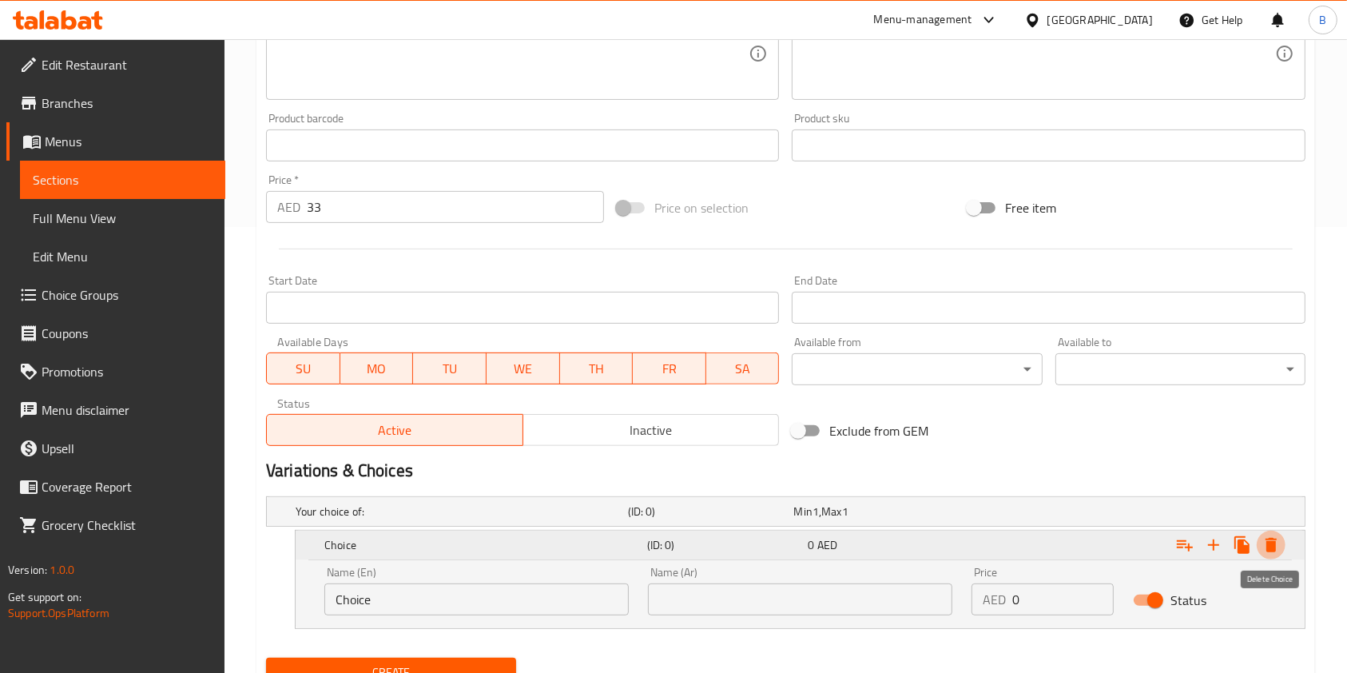
click at [1279, 547] on icon "Expand" at bounding box center [1271, 544] width 19 height 19
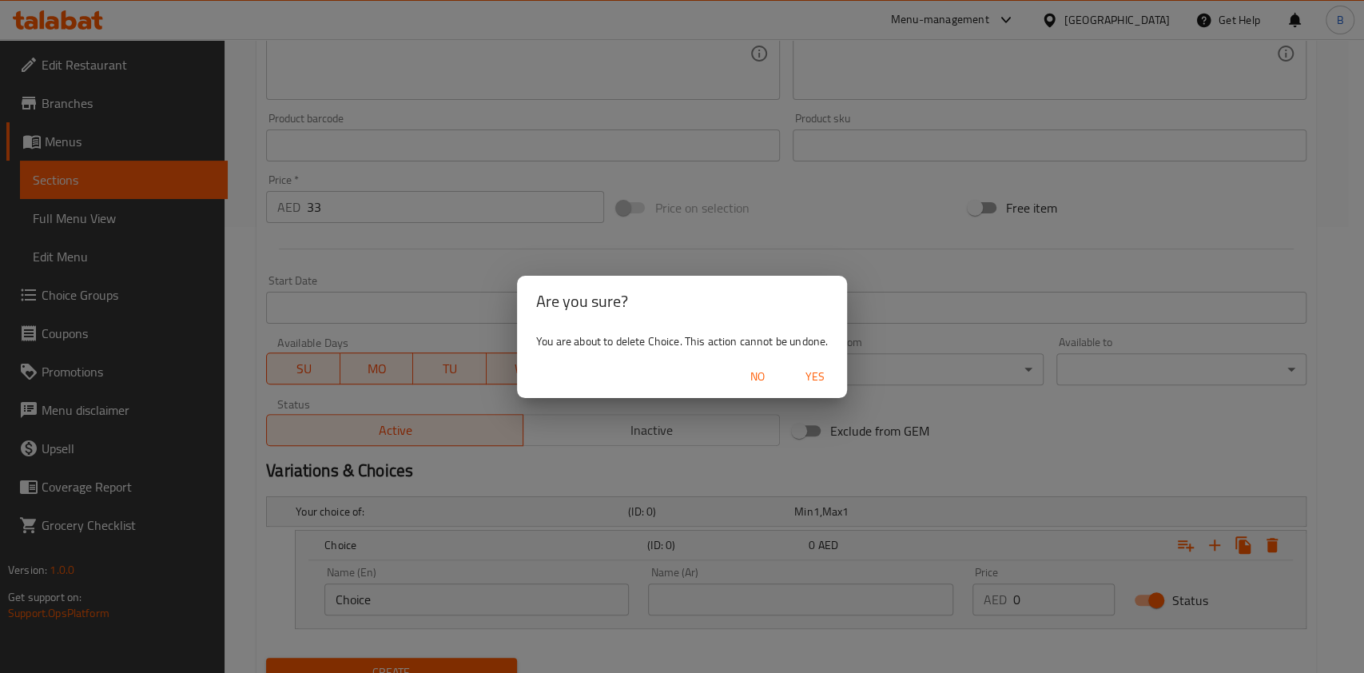
click at [823, 385] on span "Yes" at bounding box center [815, 377] width 38 height 20
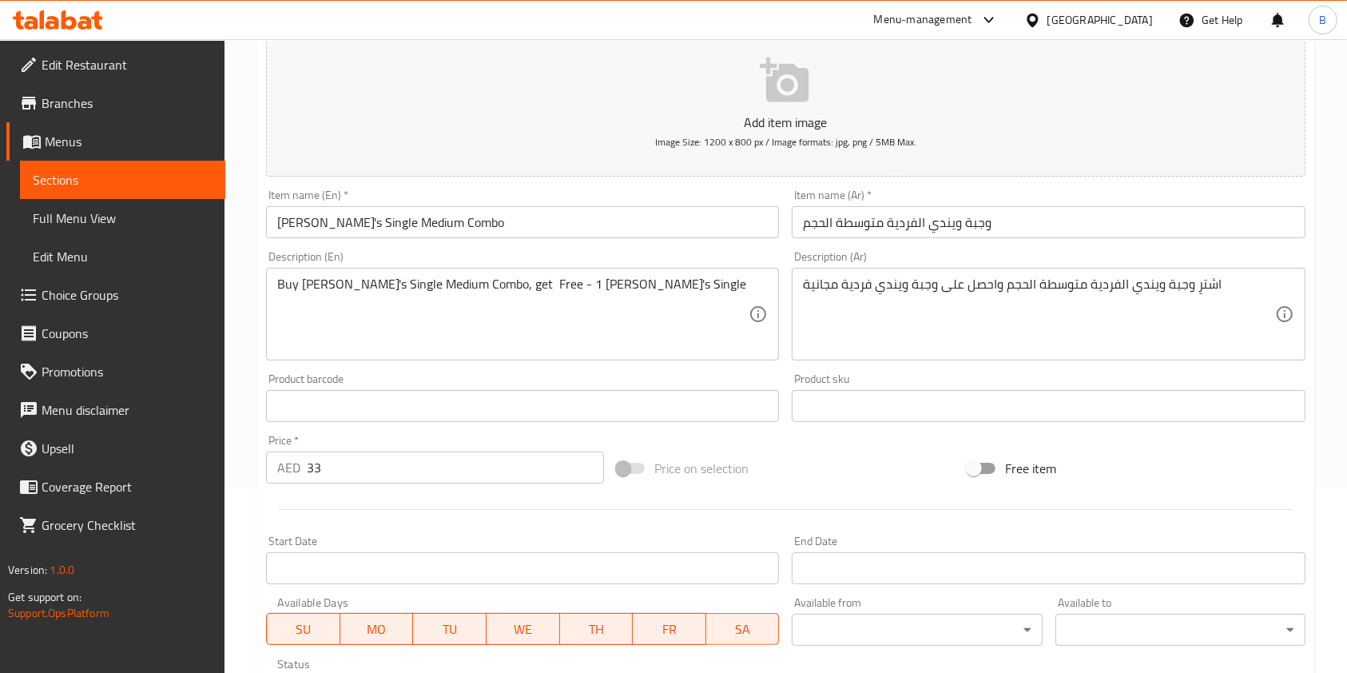
scroll to position [137, 0]
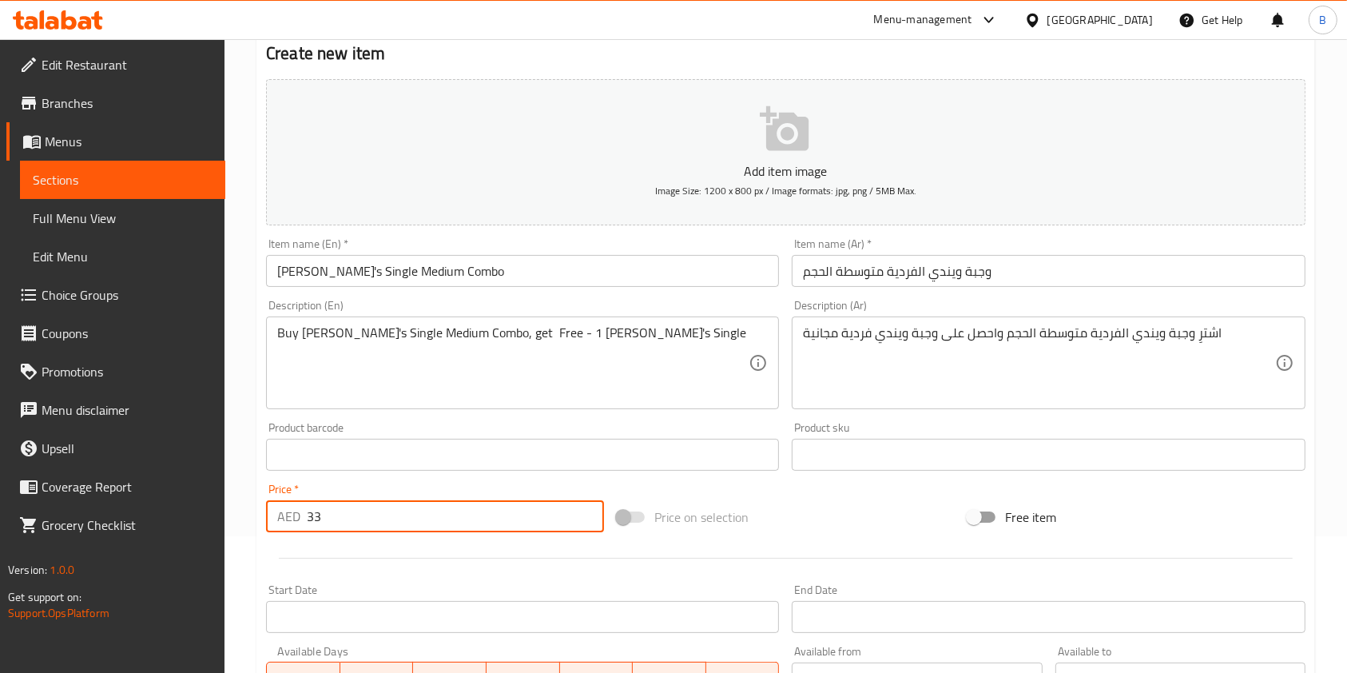
click at [322, 519] on input "33" at bounding box center [455, 516] width 297 height 32
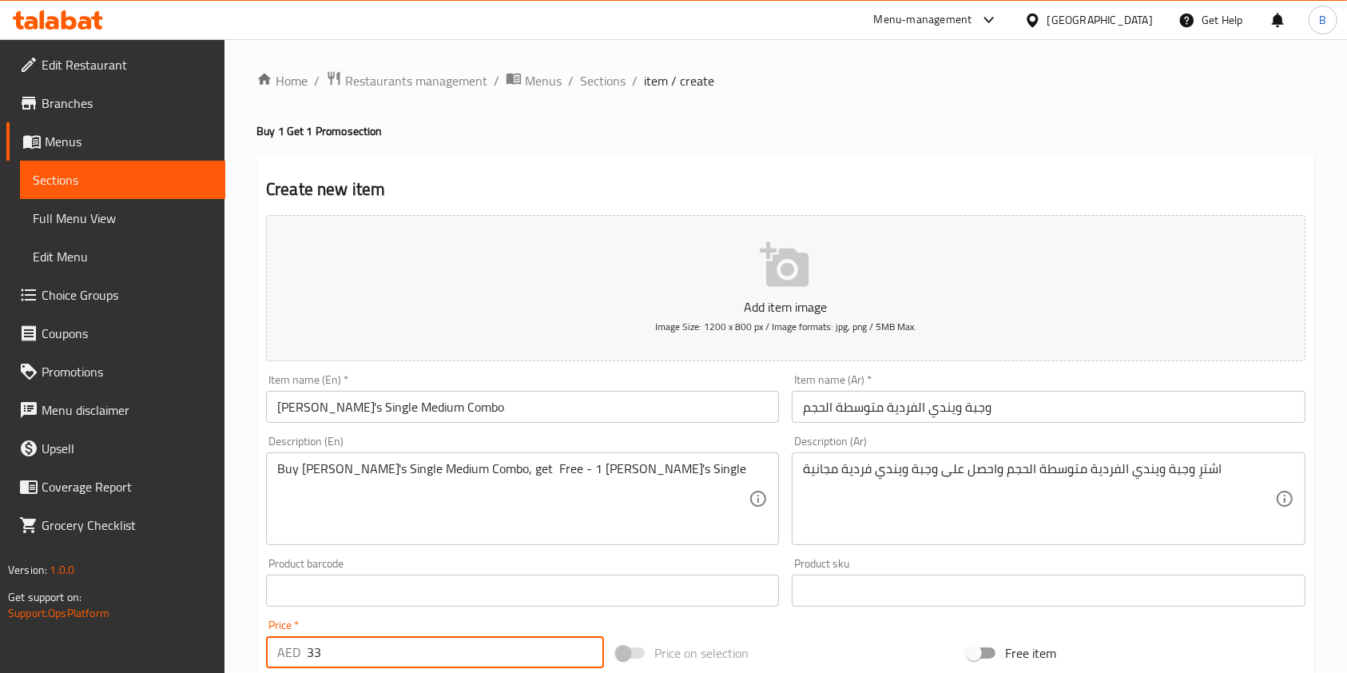
scroll to position [0, 0]
